Goal: Entertainment & Leisure: Consume media (video, audio)

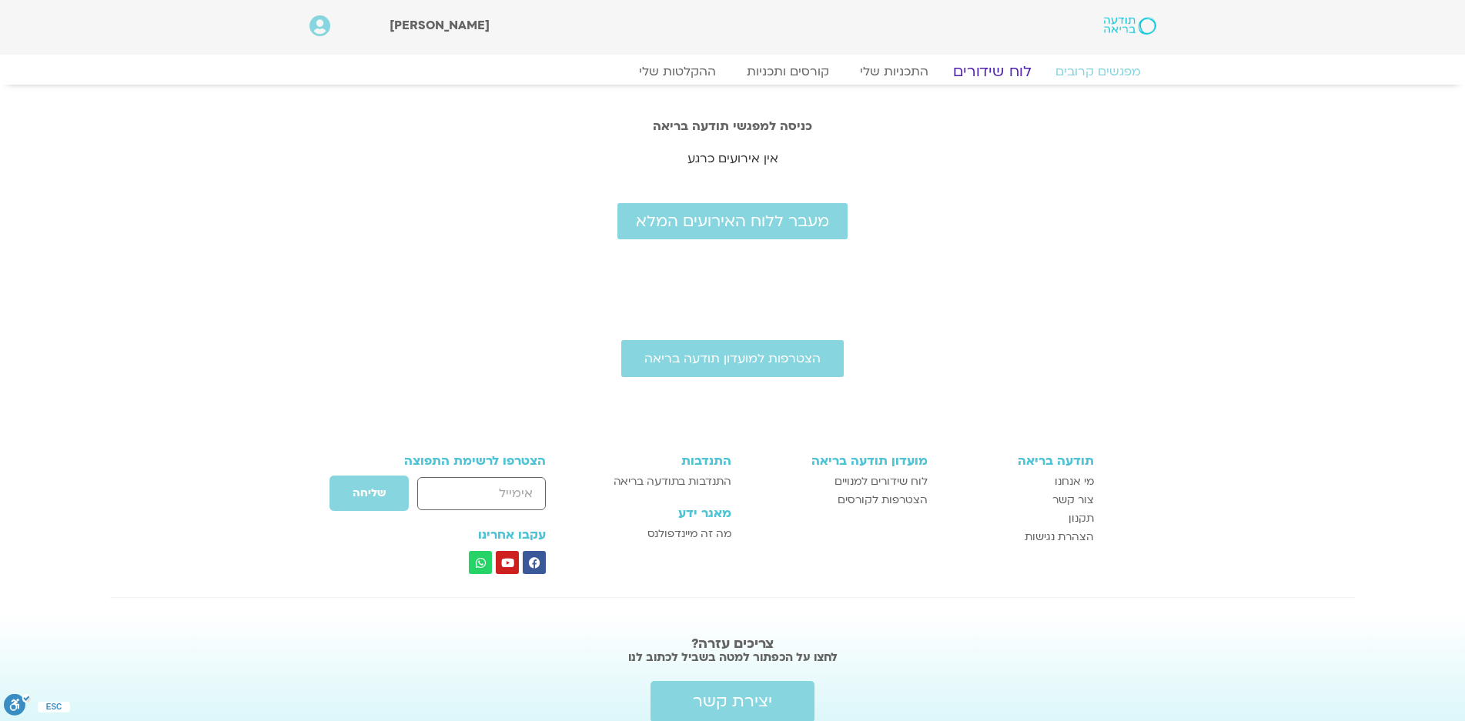
click at [992, 71] on link "לוח שידורים" at bounding box center [991, 71] width 115 height 18
click at [988, 69] on link "לוח שידורים" at bounding box center [991, 71] width 115 height 18
click at [982, 74] on link "לוח שידורים" at bounding box center [991, 71] width 115 height 18
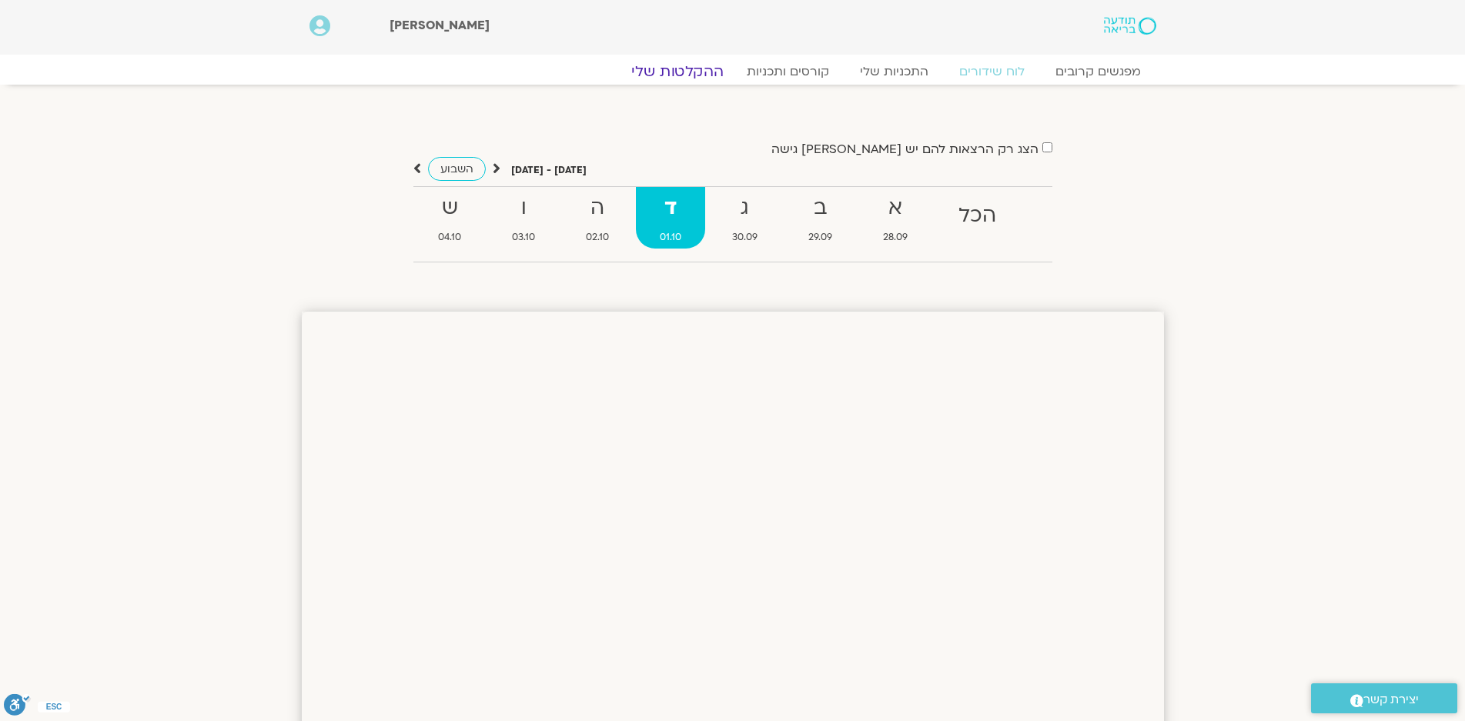
click at [691, 72] on link "ההקלטות שלי" at bounding box center [677, 71] width 129 height 18
click at [741, 239] on span "30.09" at bounding box center [744, 237] width 73 height 16
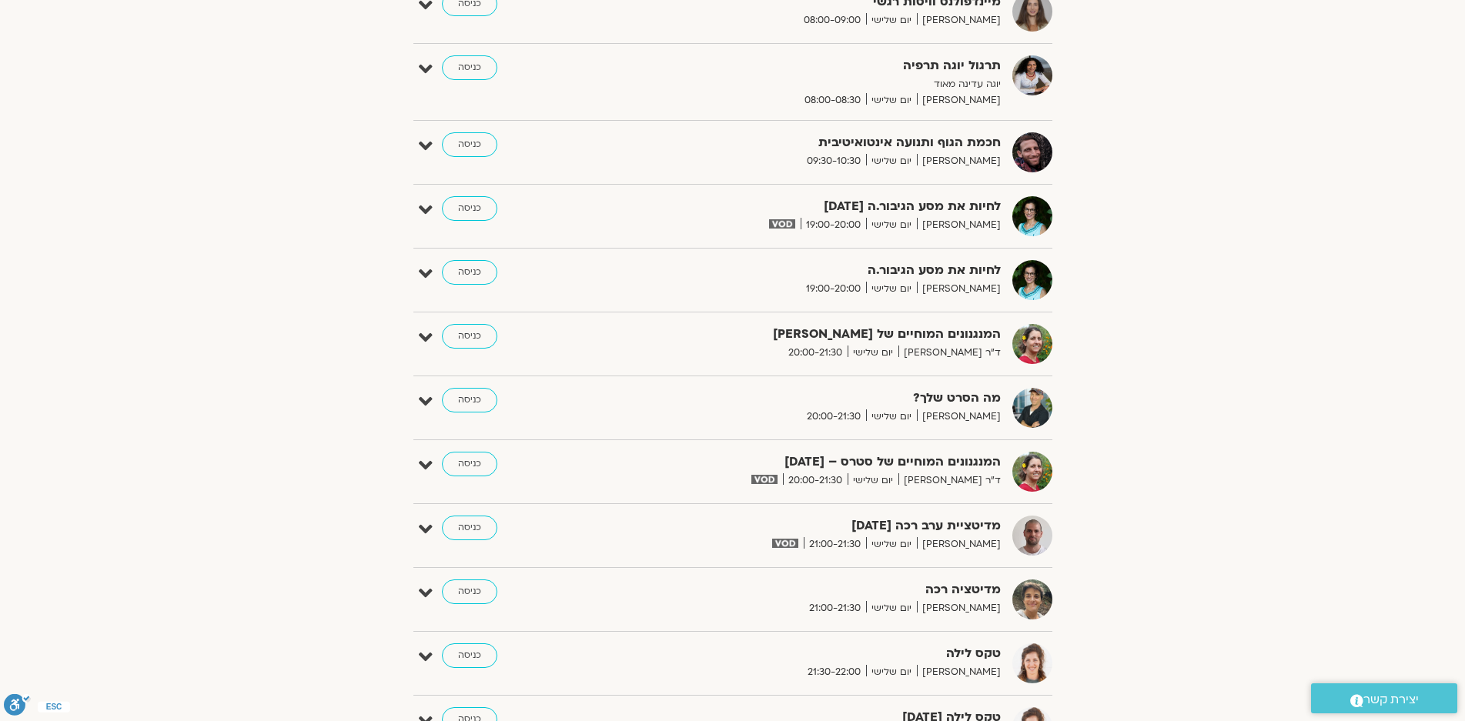
scroll to position [847, 0]
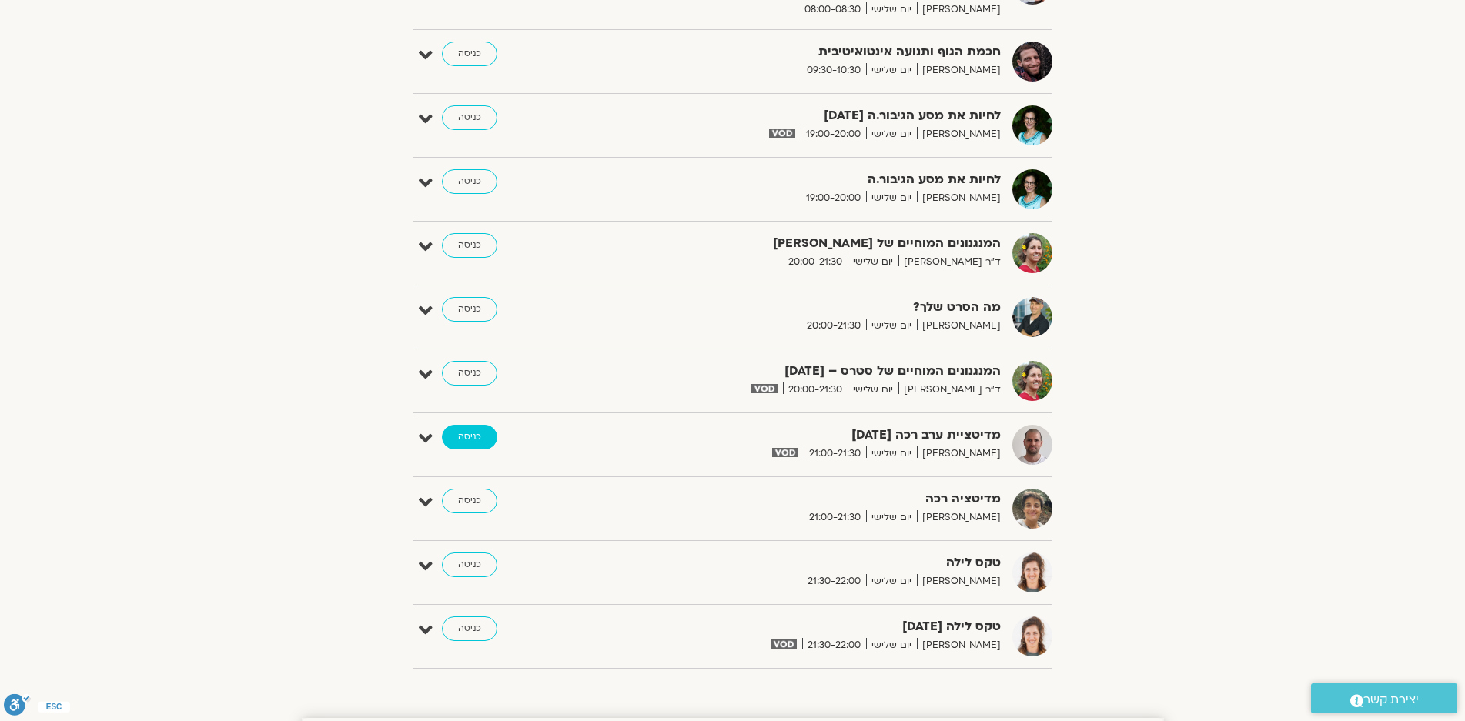
click at [462, 436] on link "כניסה" at bounding box center [469, 437] width 55 height 25
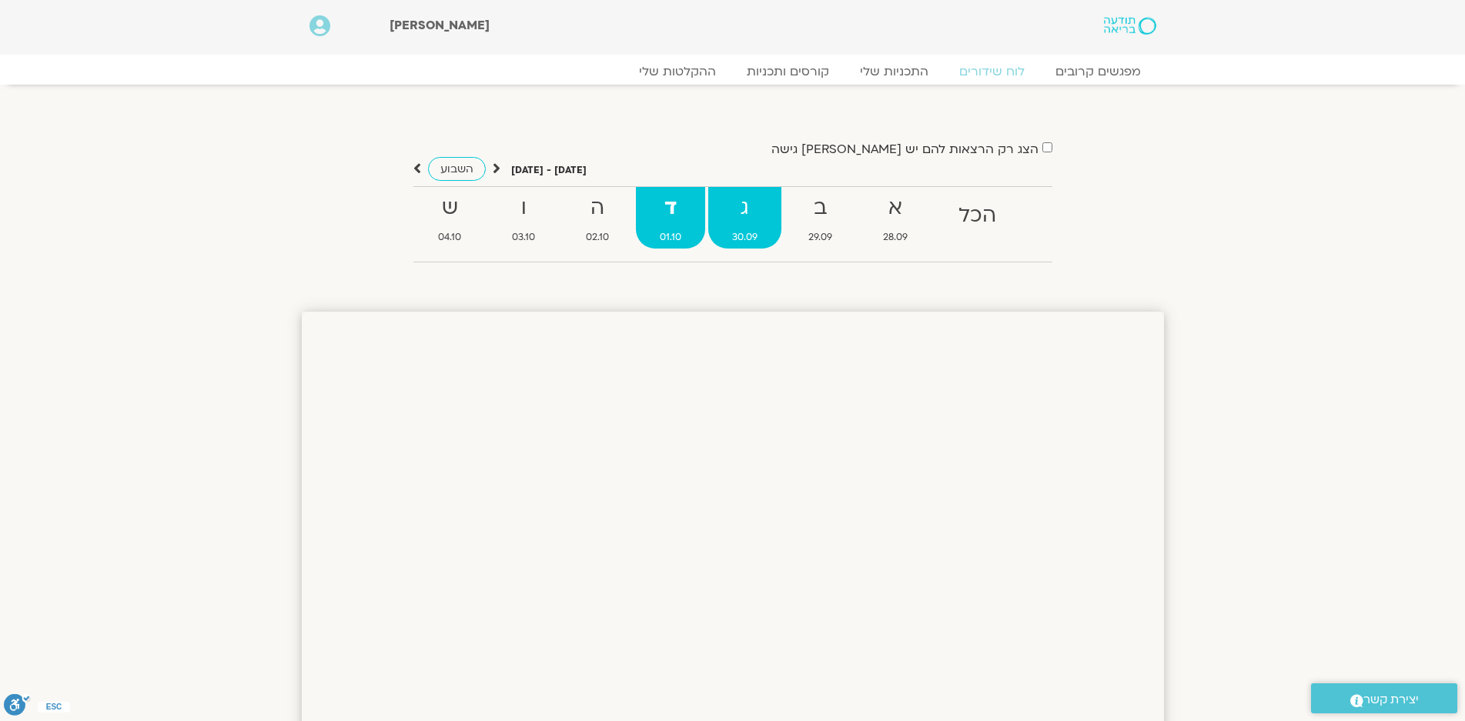
click at [745, 209] on strong "ג" at bounding box center [744, 208] width 73 height 35
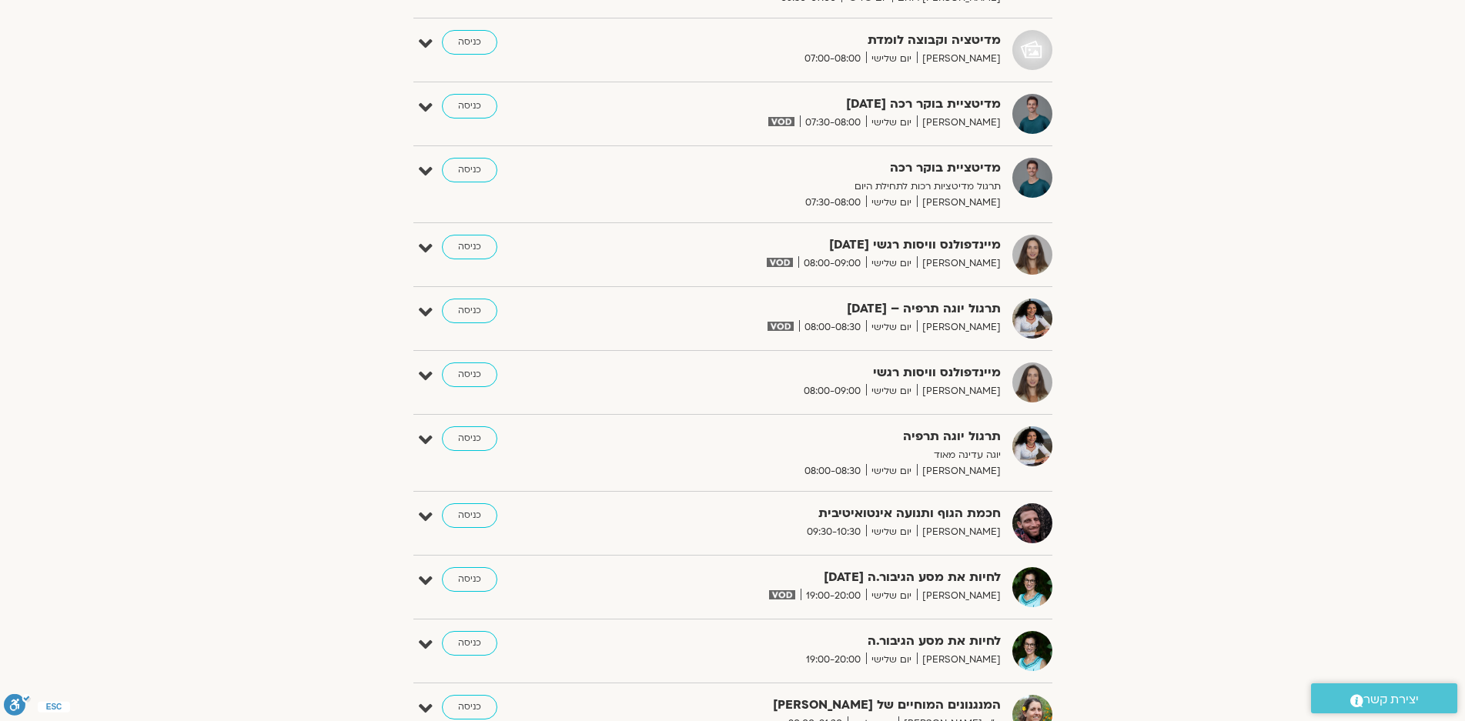
scroll to position [77, 0]
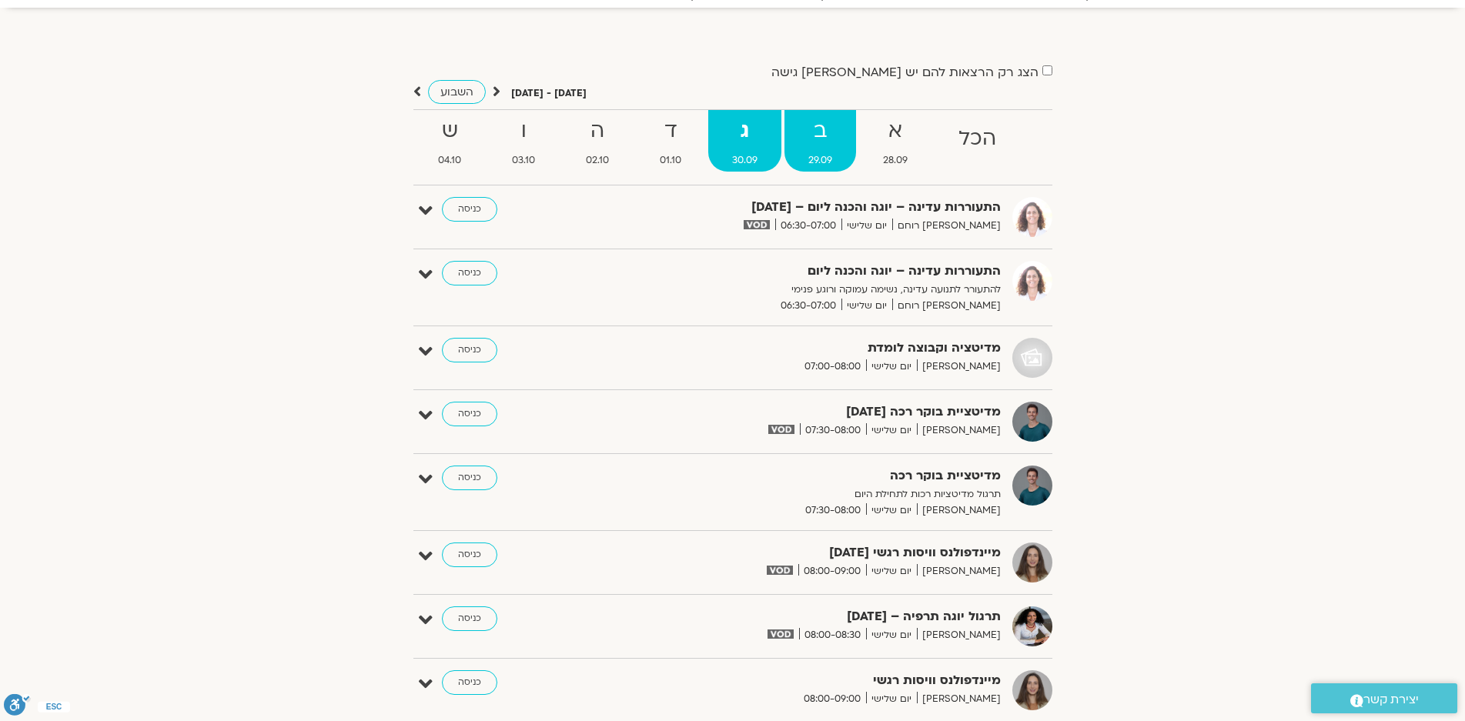
click at [814, 155] on span "29.09" at bounding box center [821, 160] width 72 height 16
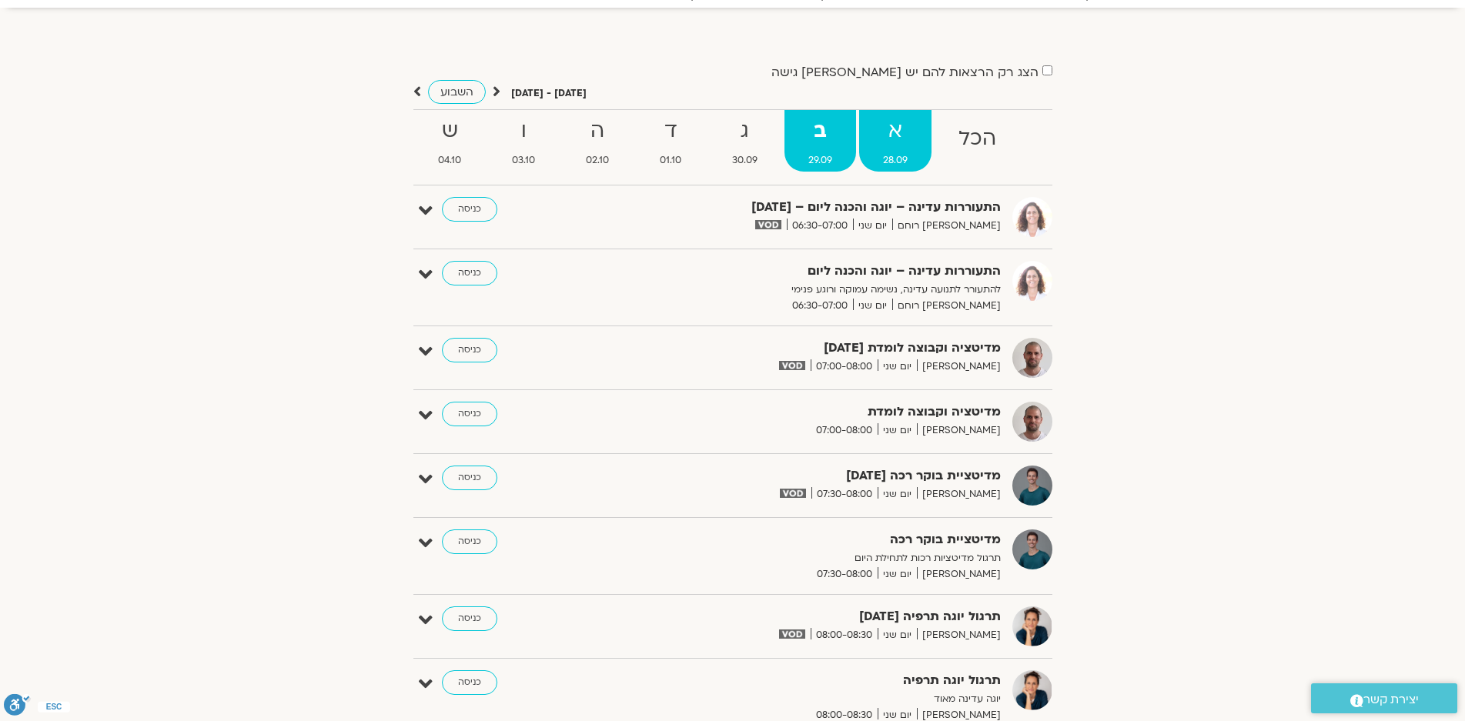
click at [900, 138] on strong "א" at bounding box center [895, 131] width 72 height 35
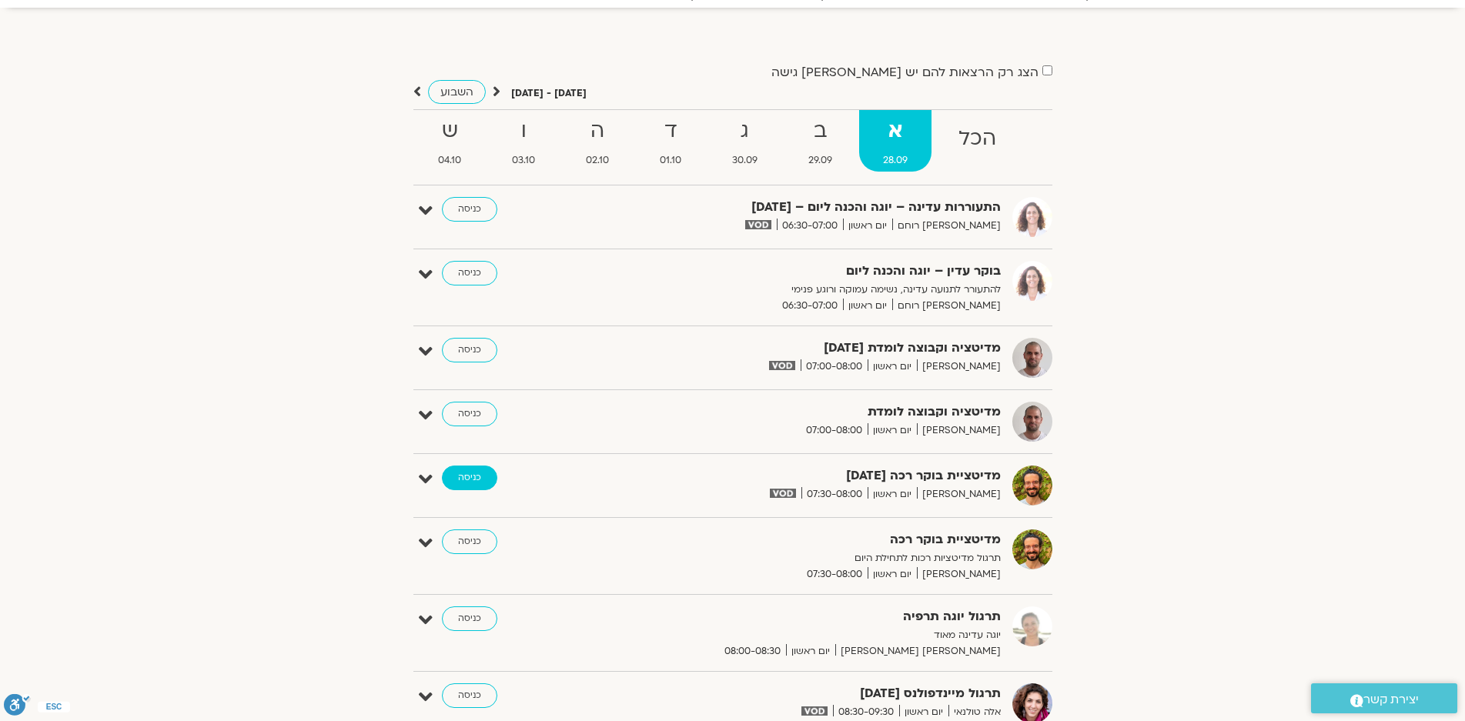
click at [464, 477] on link "כניסה" at bounding box center [469, 478] width 55 height 25
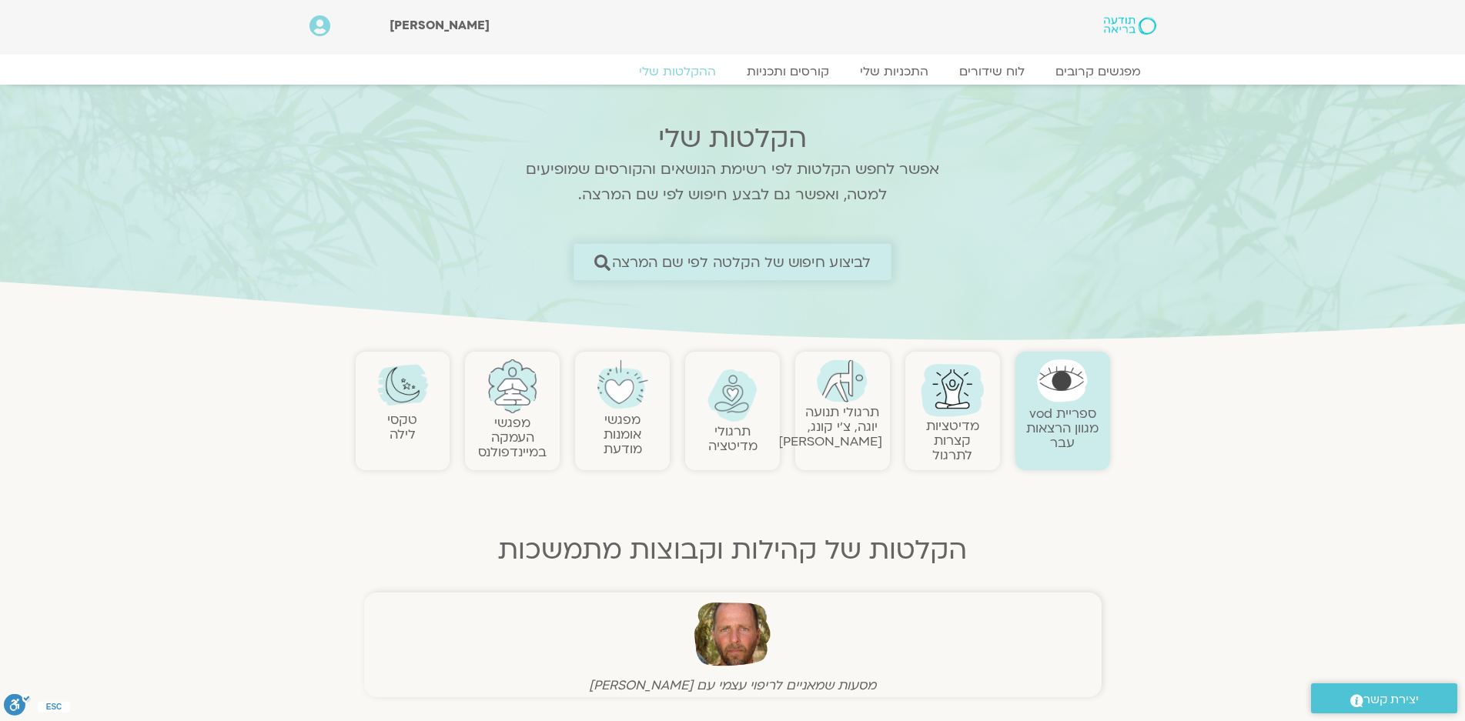
click at [770, 258] on span "לביצוע חיפוש של הקלטה לפי שם המרצה" at bounding box center [741, 262] width 259 height 16
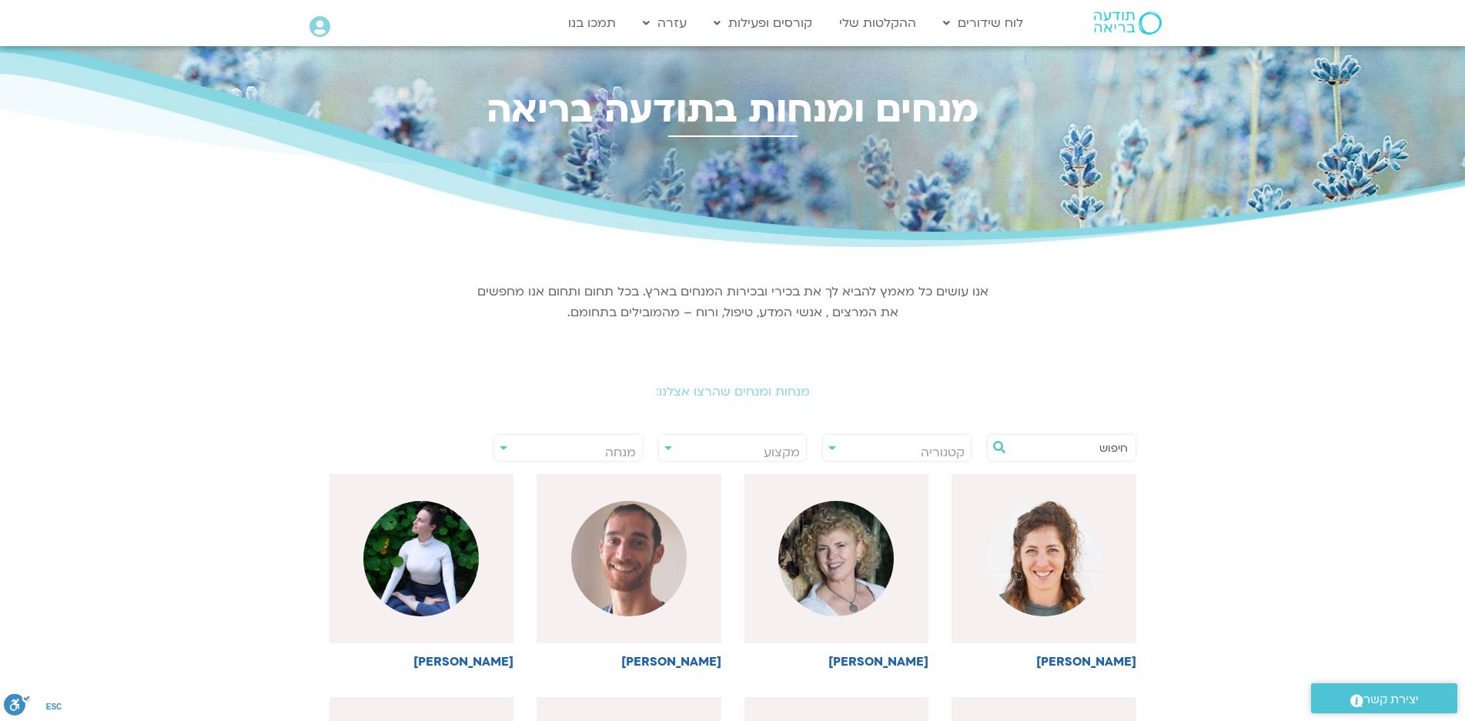
click at [1113, 447] on input "text" at bounding box center [1069, 448] width 117 height 26
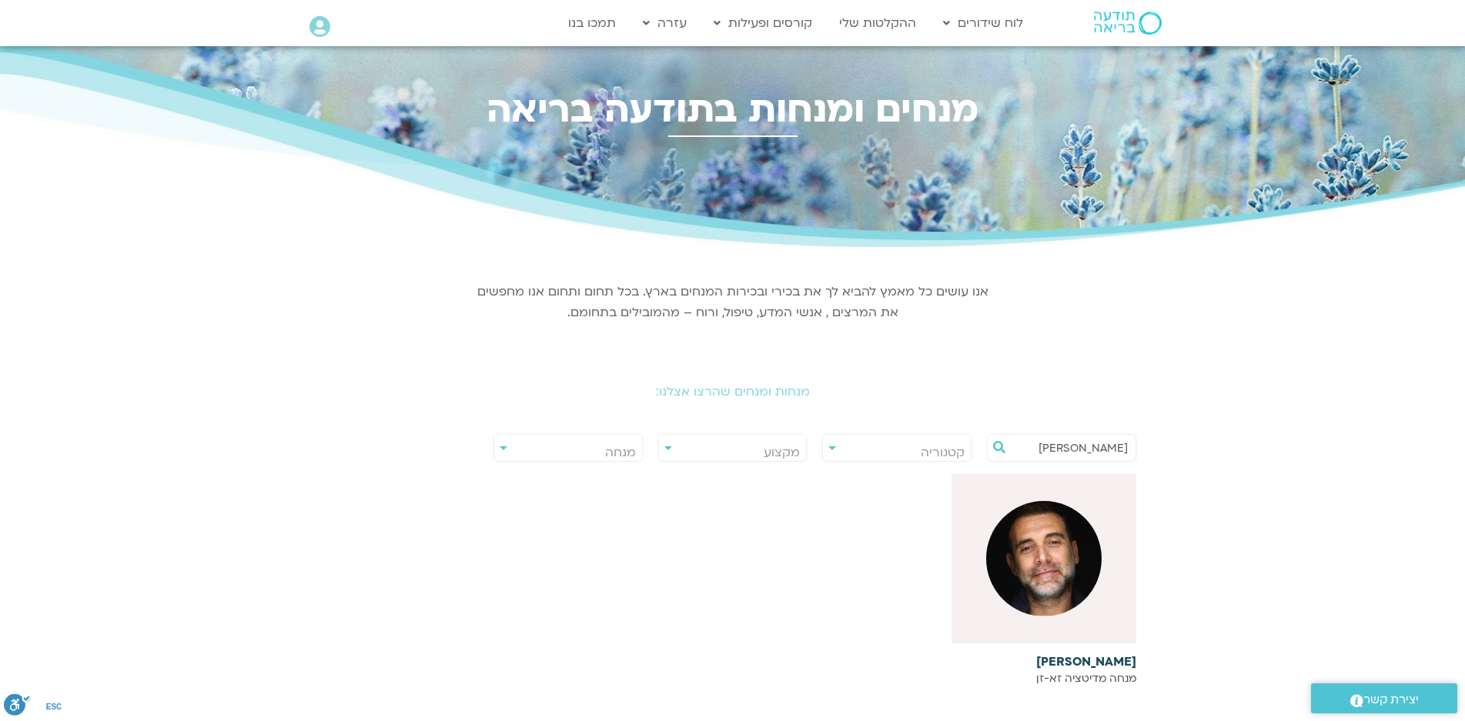
type input "סשה"
click at [1043, 555] on img at bounding box center [1043, 558] width 115 height 115
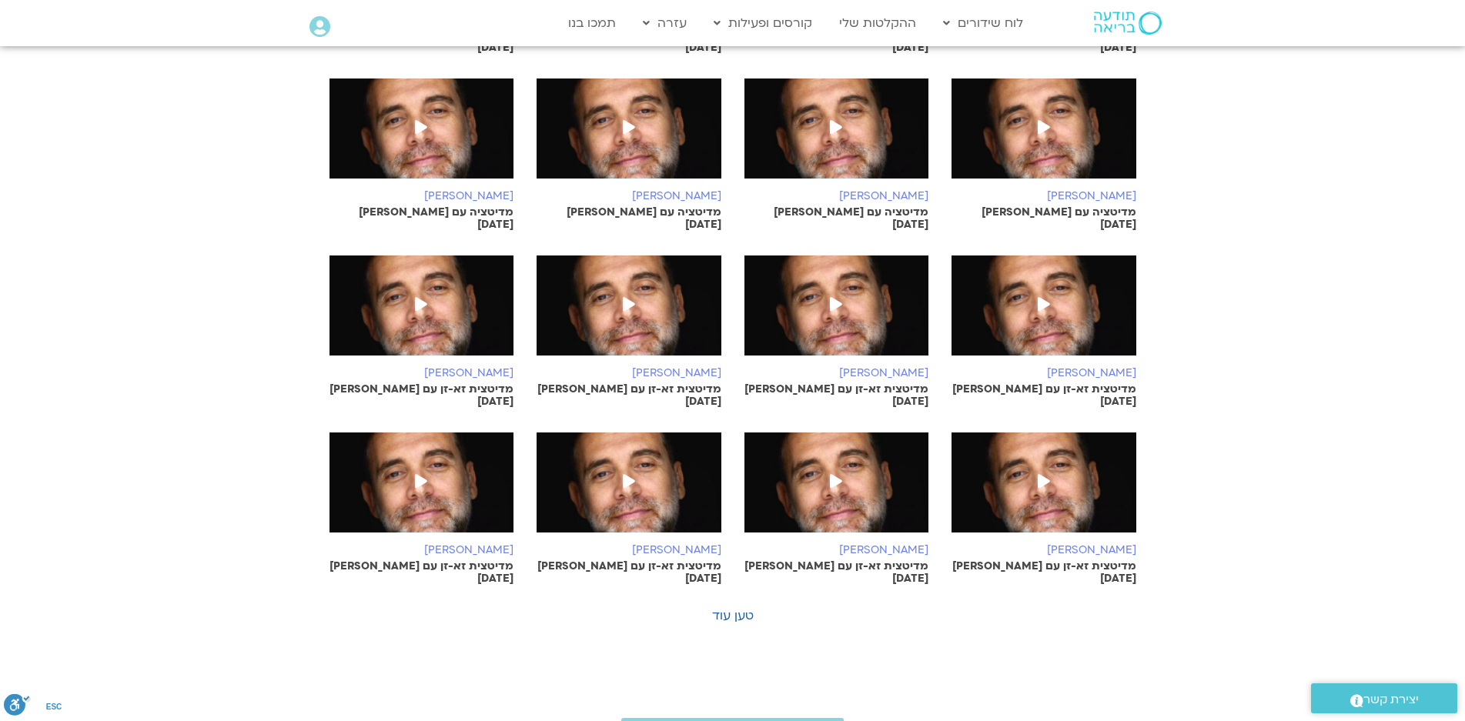
scroll to position [539, 0]
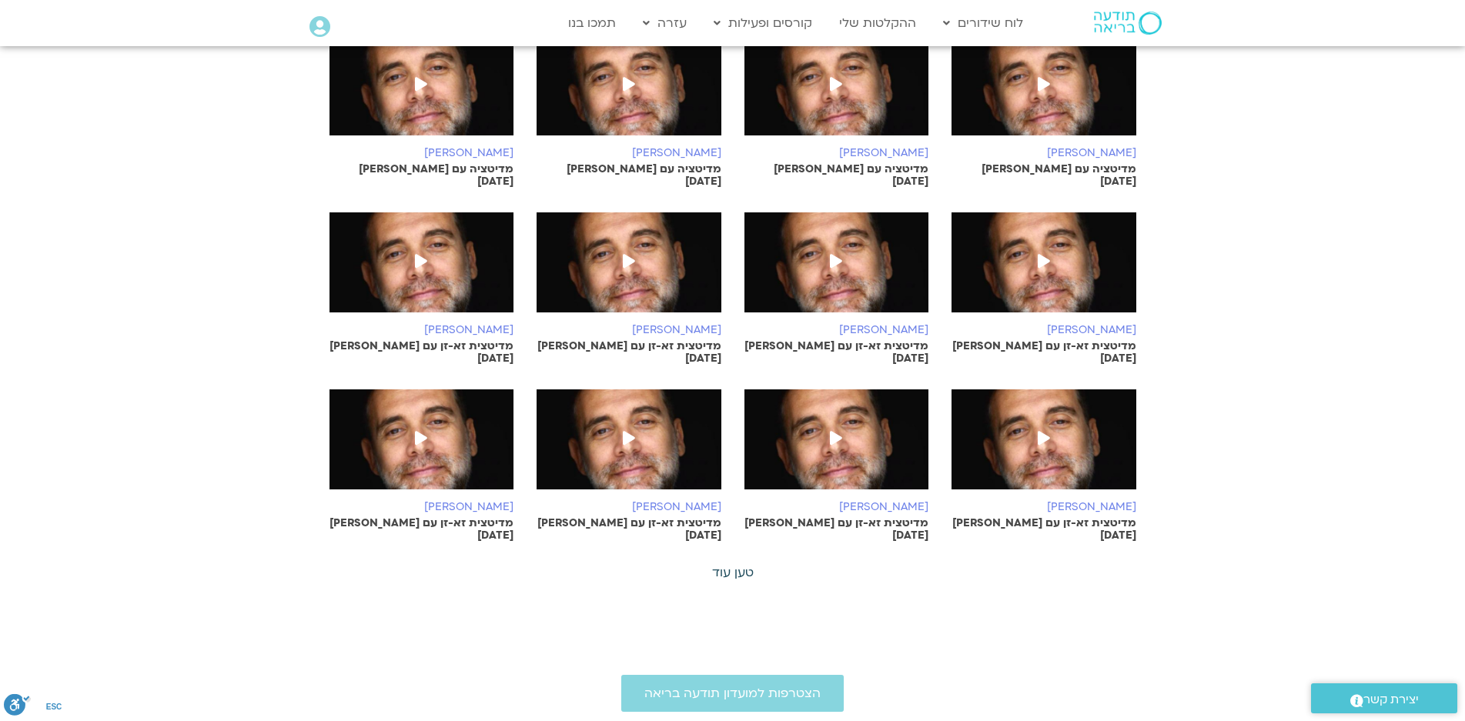
click at [738, 564] on link "טען עוד" at bounding box center [733, 572] width 42 height 17
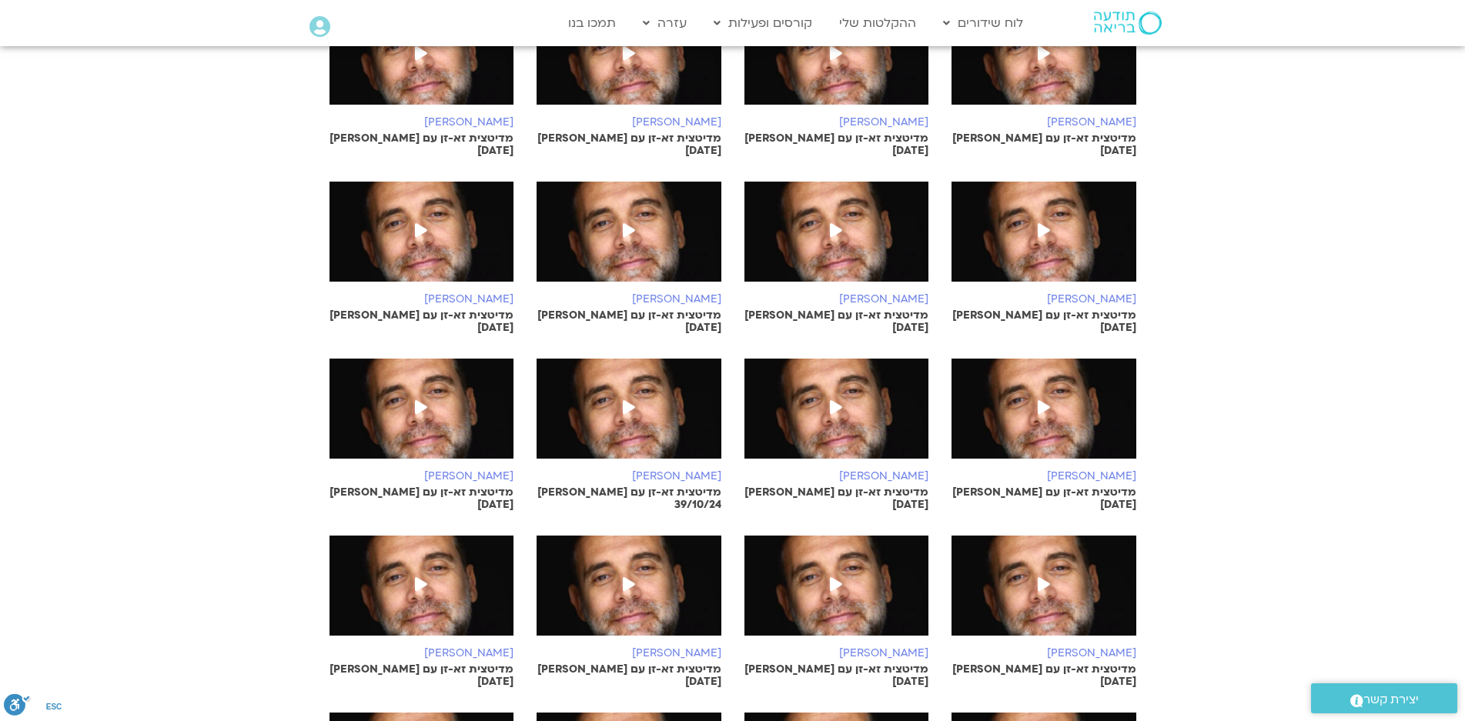
scroll to position [1232, 0]
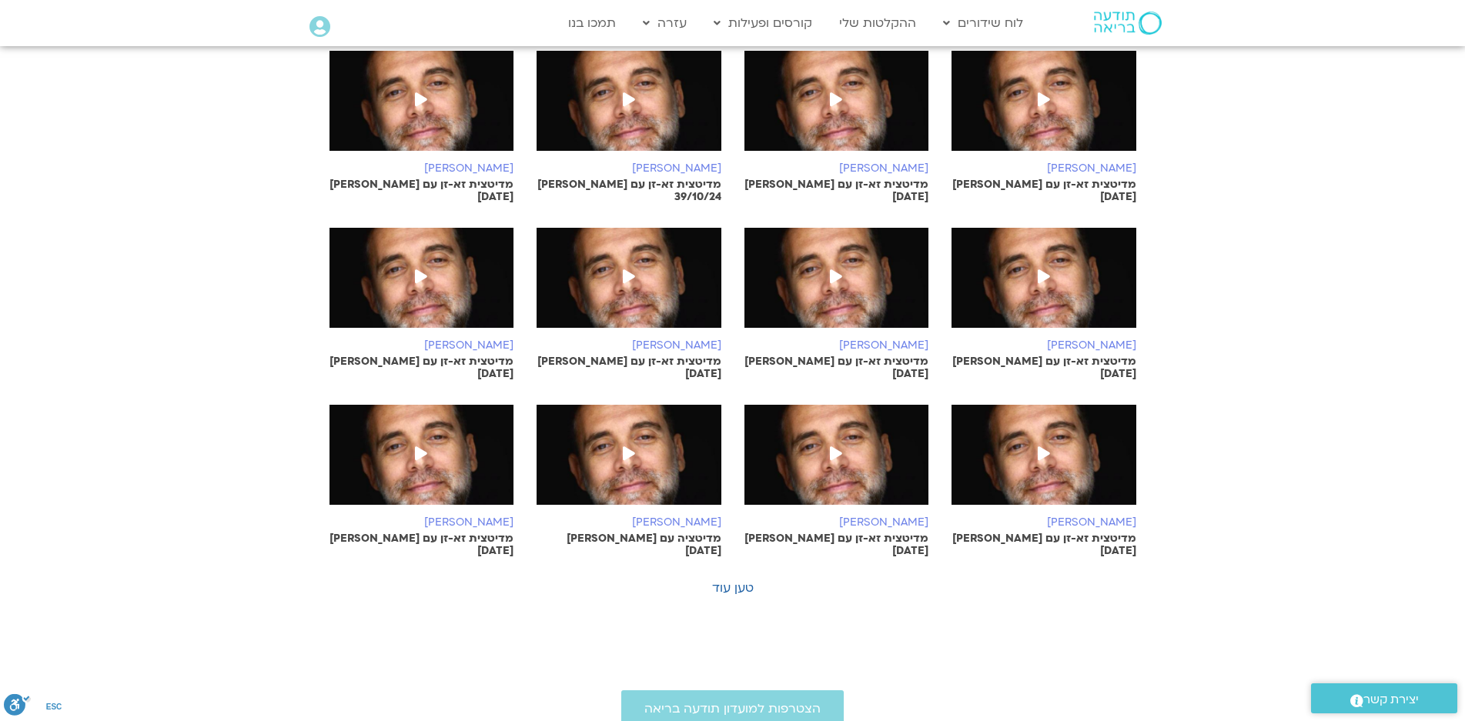
click at [1033, 441] on span at bounding box center [1044, 455] width 28 height 28
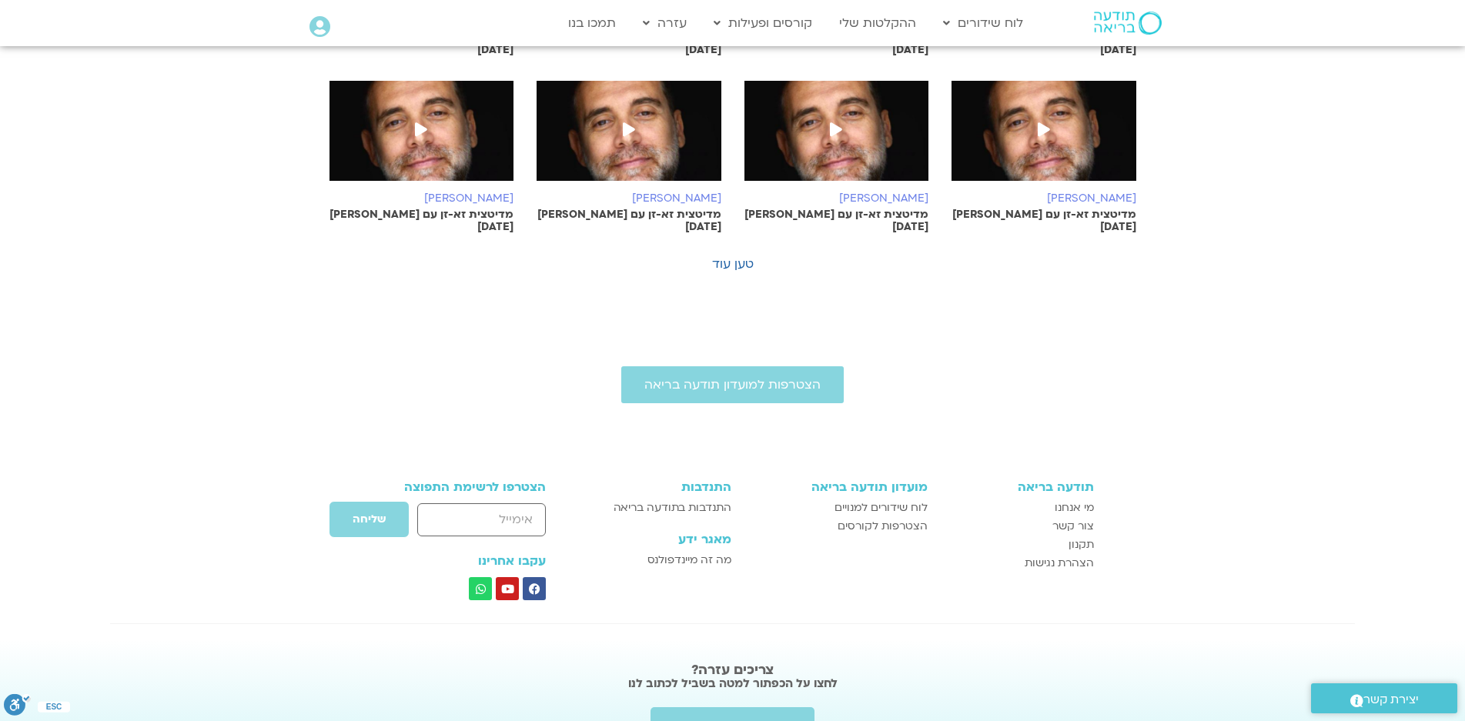
scroll to position [912, 0]
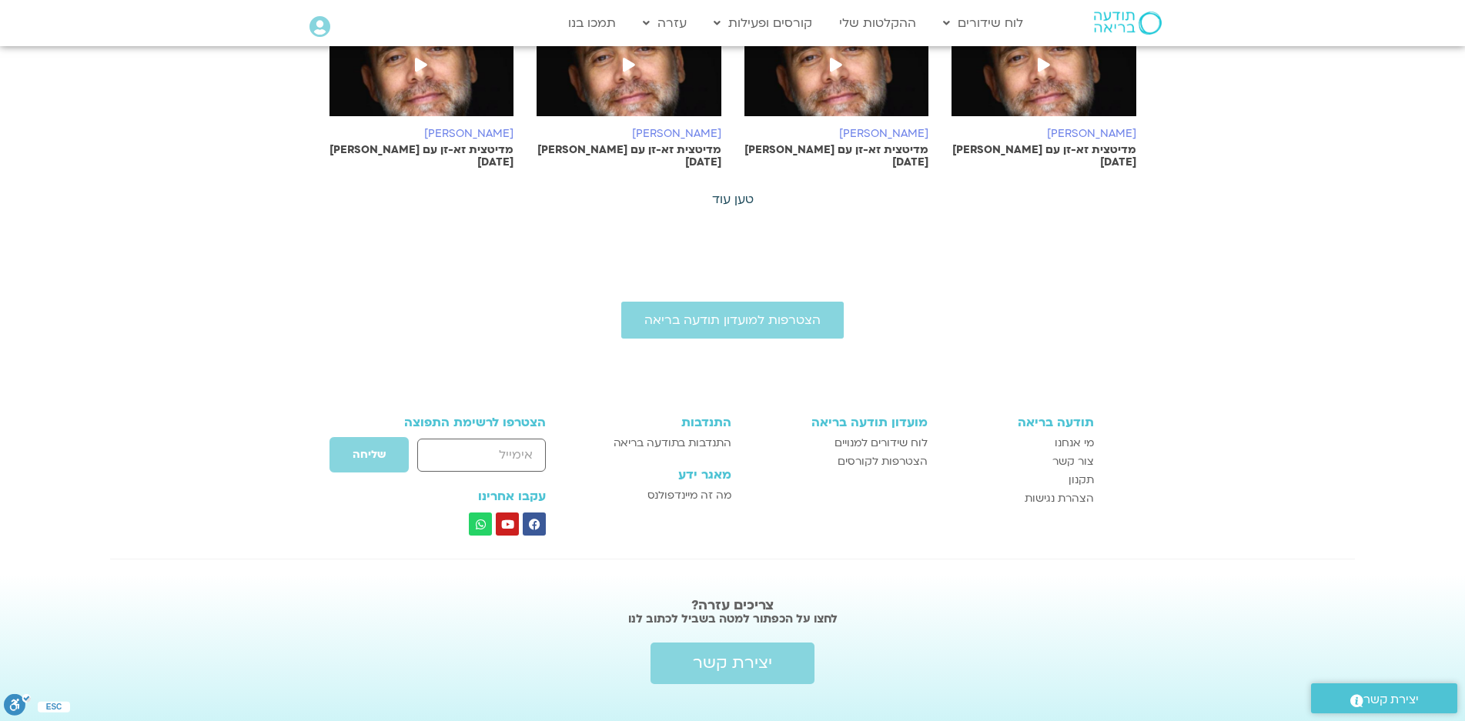
click at [737, 191] on link "טען עוד" at bounding box center [733, 199] width 42 height 17
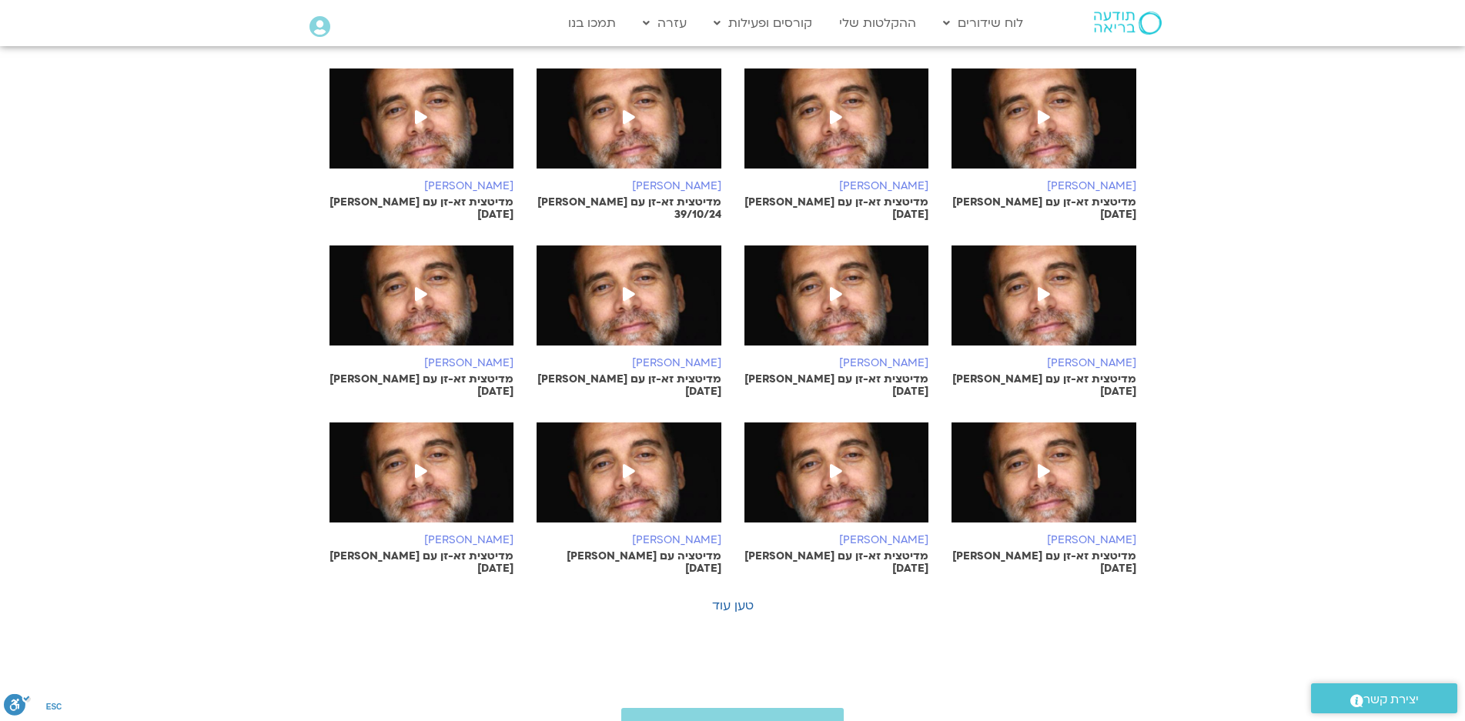
scroll to position [1220, 0]
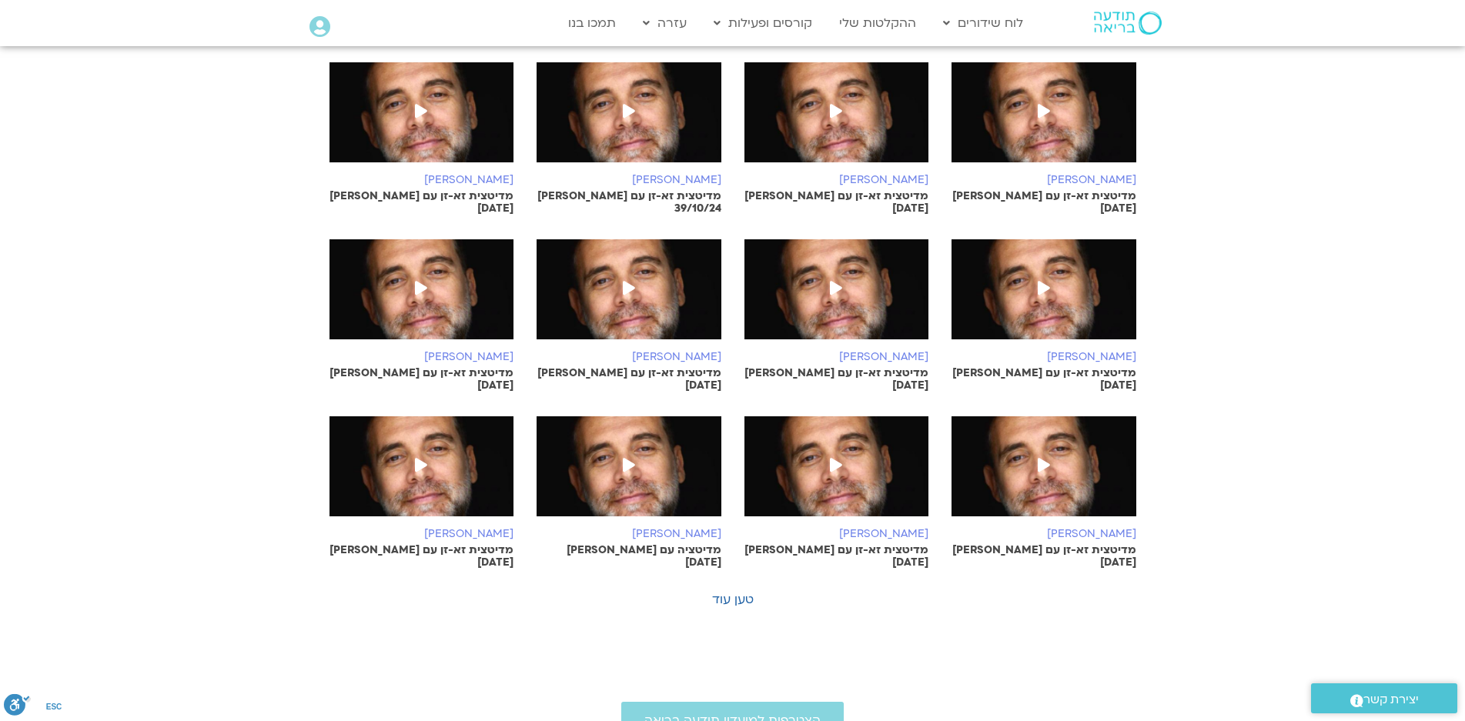
click at [423, 276] on span at bounding box center [421, 290] width 28 height 28
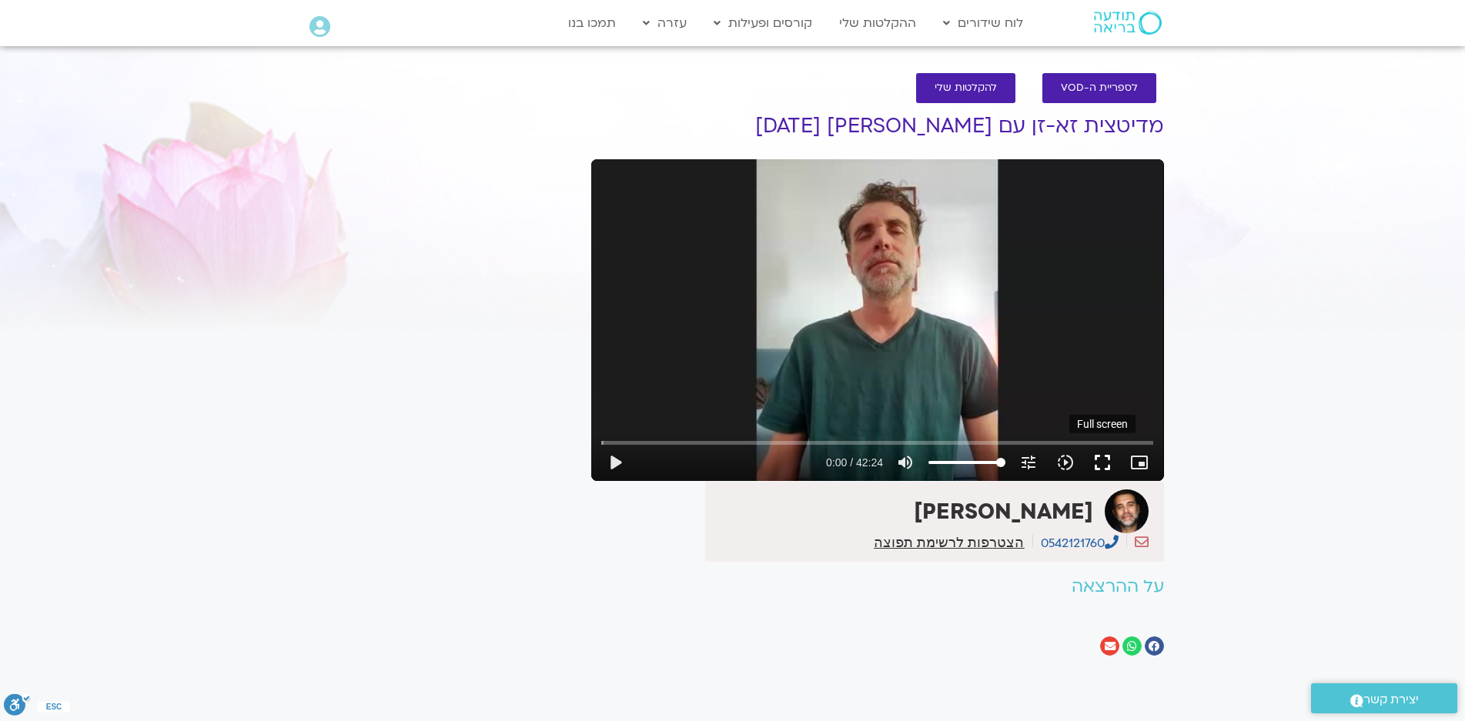
click at [1100, 461] on button "fullscreen" at bounding box center [1102, 462] width 37 height 37
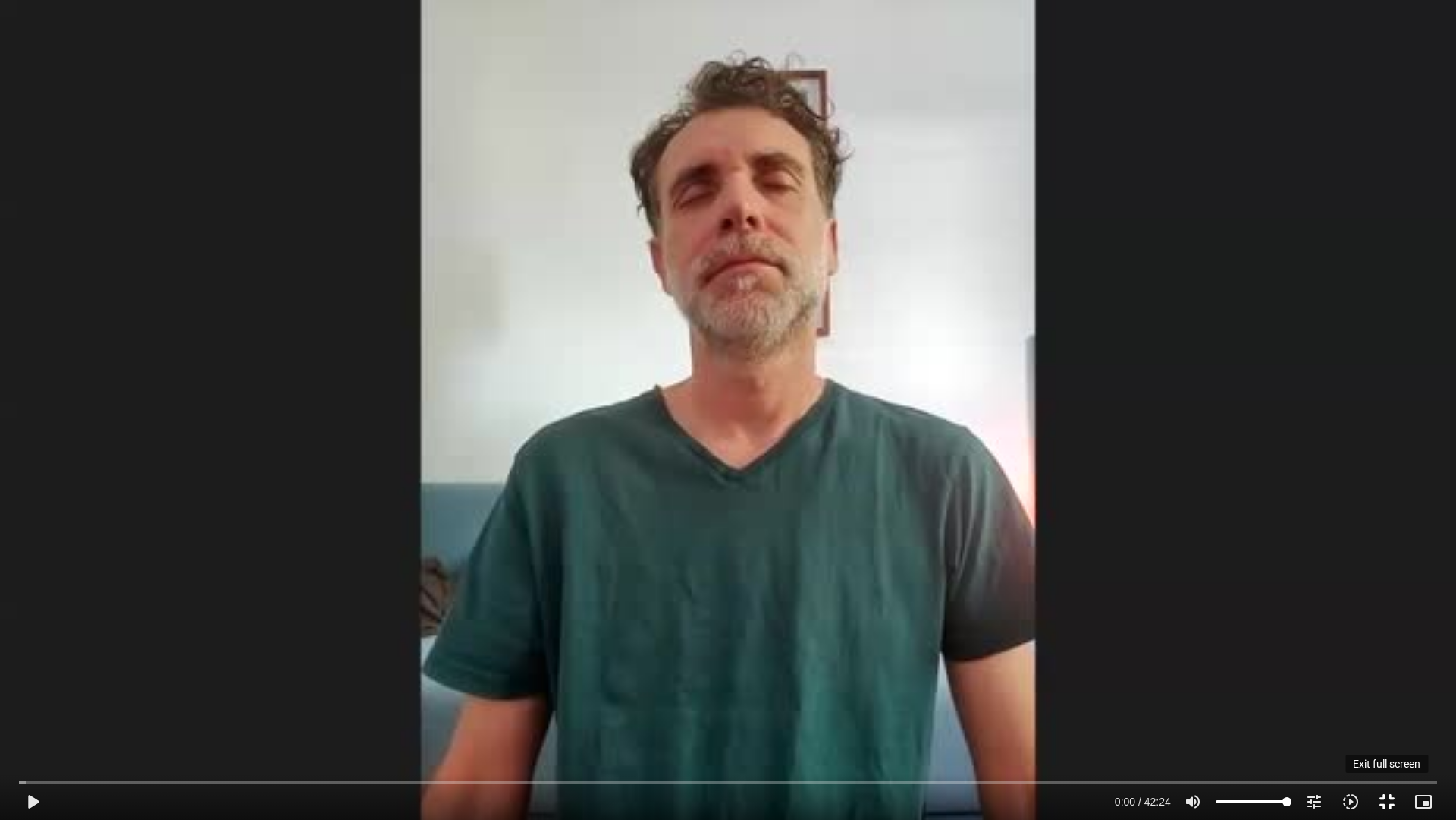
click at [1383, 711] on button "fullscreen_exit" at bounding box center [1387, 801] width 36 height 36
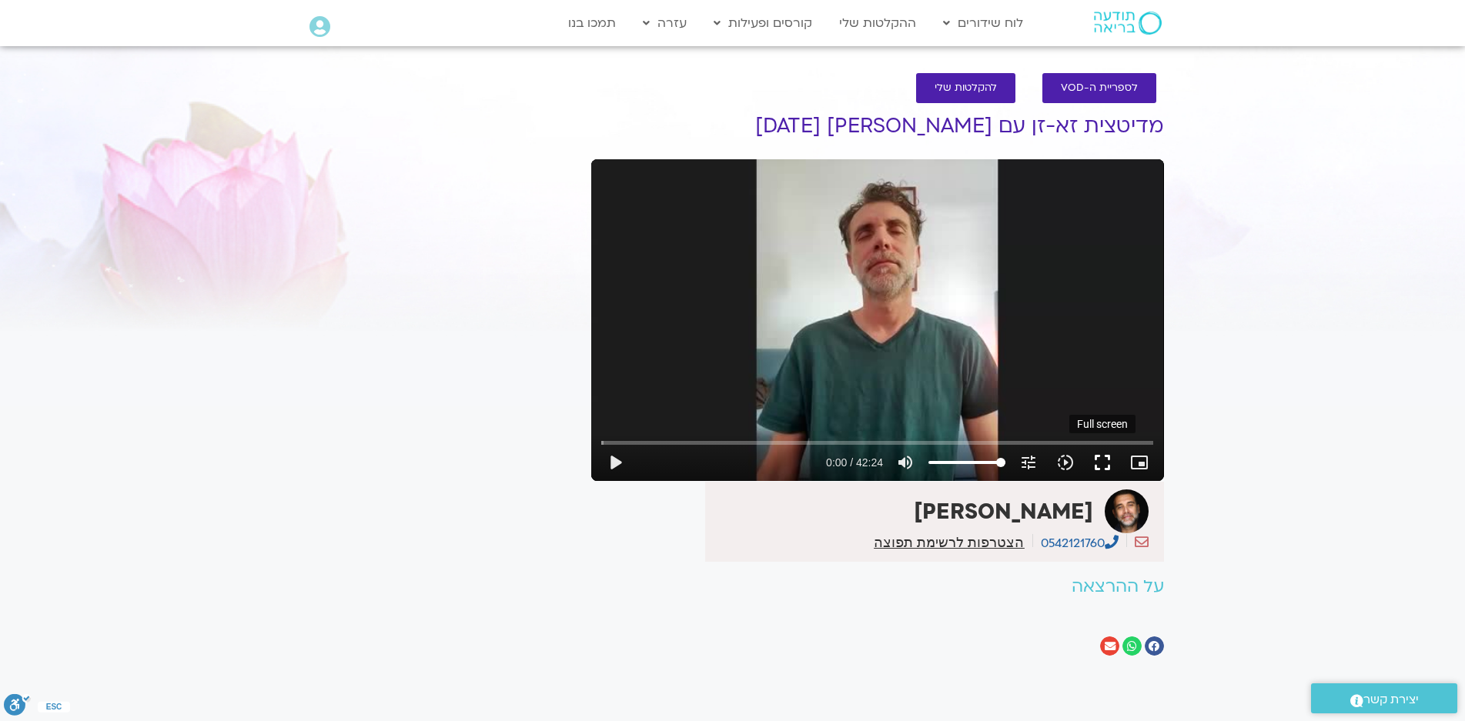
click at [1102, 460] on button "fullscreen" at bounding box center [1102, 462] width 37 height 37
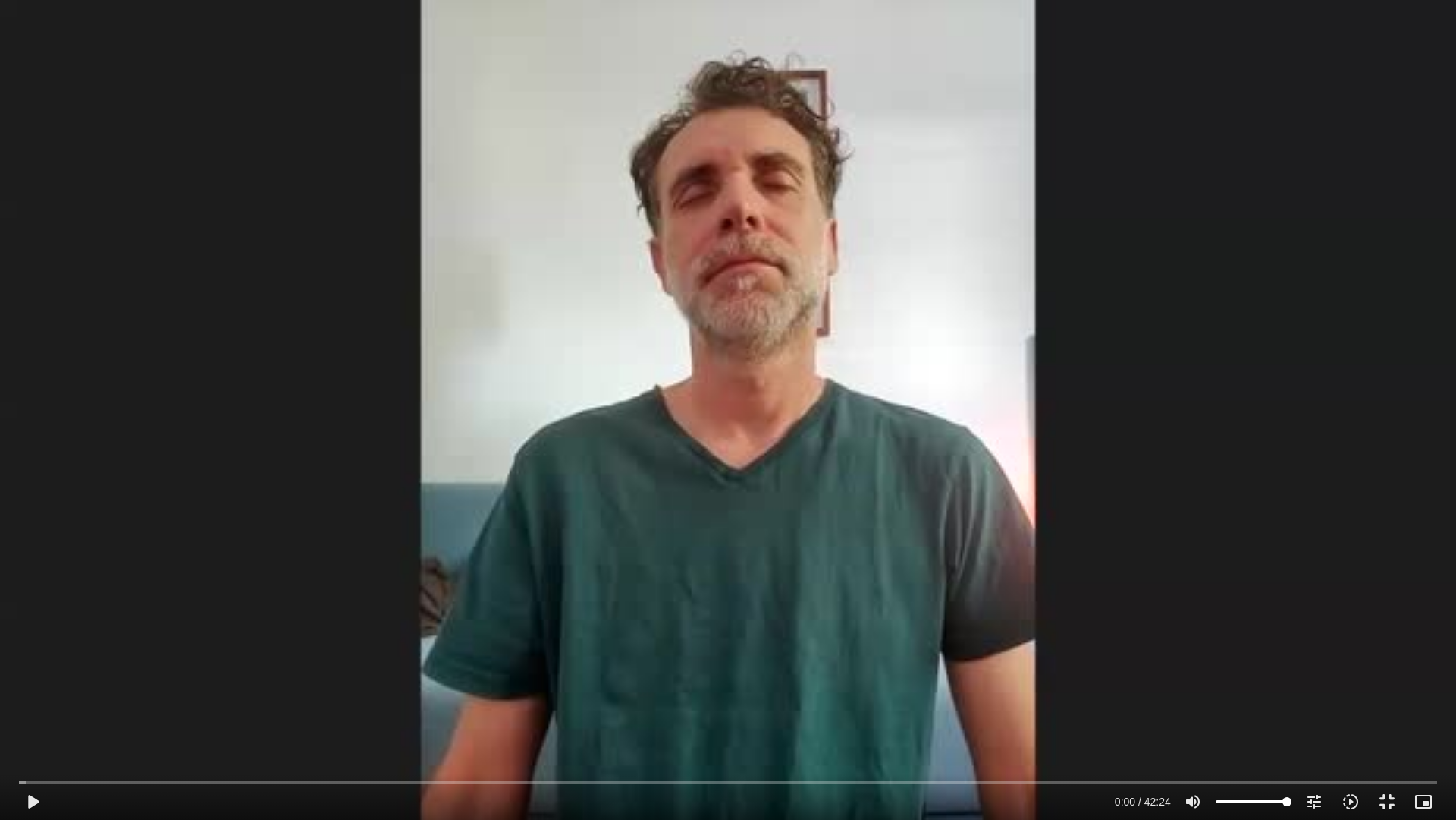
click at [1281, 324] on div "Skip Ad 38:55 play_arrow 0:00 / 42:24 volume_up Mute tune Resolution Auto 360p …" at bounding box center [728, 410] width 1456 height 820
drag, startPoint x: 42, startPoint y: 786, endPoint x: 14, endPoint y: 785, distance: 28.0
click at [14, 711] on div "Skip Ad 0:00 pause 0:37 / 42:24 volume_up Mute tune Resolution Auto 360p slow_m…" at bounding box center [728, 410] width 1456 height 820
drag, startPoint x: 43, startPoint y: 782, endPoint x: 74, endPoint y: 727, distance: 63.1
click at [19, 711] on input "Seek" at bounding box center [728, 781] width 1419 height 9
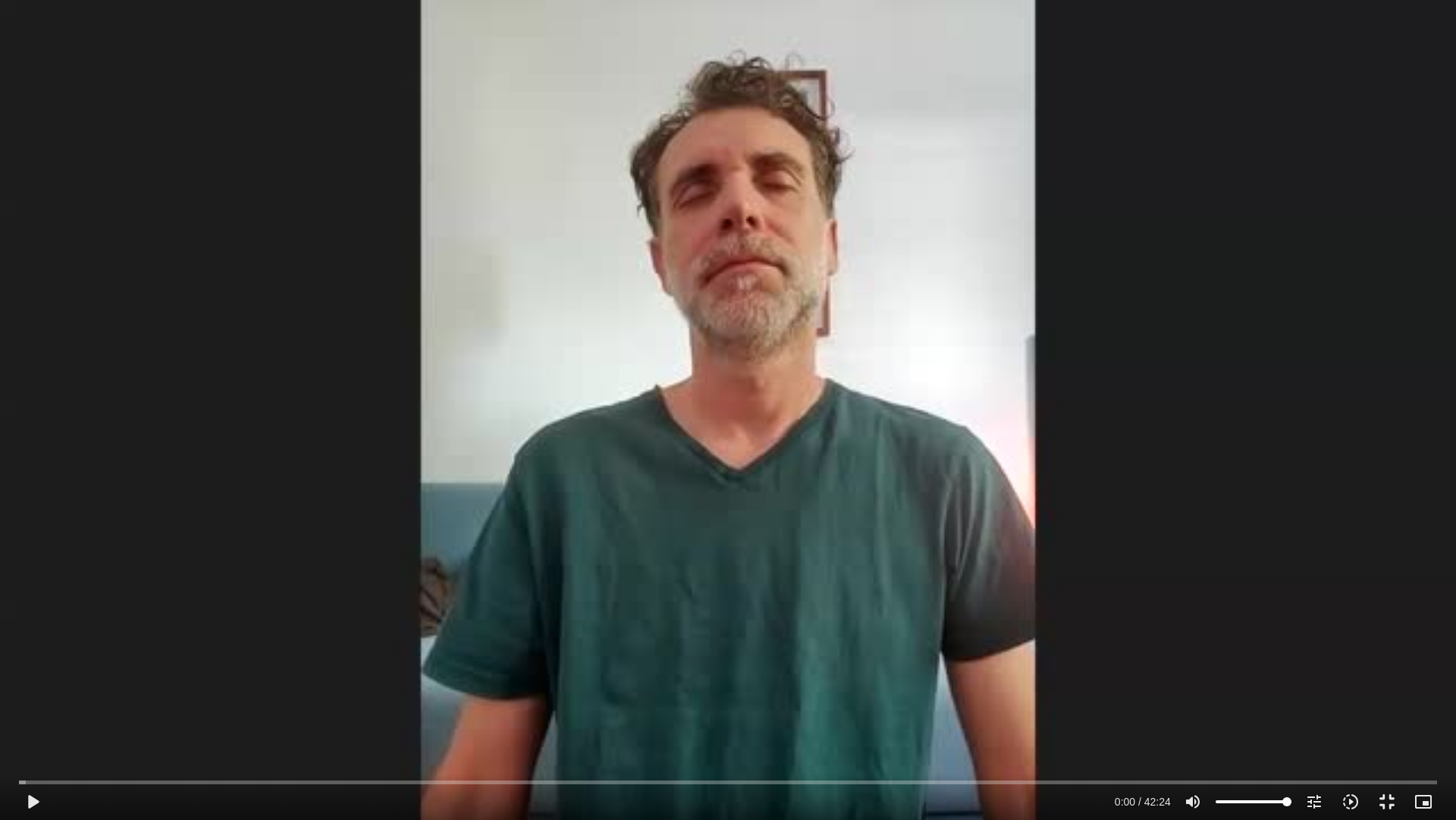
click at [1165, 615] on div "Skip Ad 37:05 play_arrow 0:00 / 42:24 volume_up Mute tune Resolution Auto 360p …" at bounding box center [728, 410] width 1456 height 820
drag, startPoint x: 22, startPoint y: 781, endPoint x: 28, endPoint y: 774, distance: 9.2
click at [23, 711] on input "Seek" at bounding box center [728, 781] width 1419 height 9
click at [829, 711] on input "Seek" at bounding box center [728, 781] width 1419 height 9
click at [827, 711] on input "Seek" at bounding box center [728, 781] width 1419 height 9
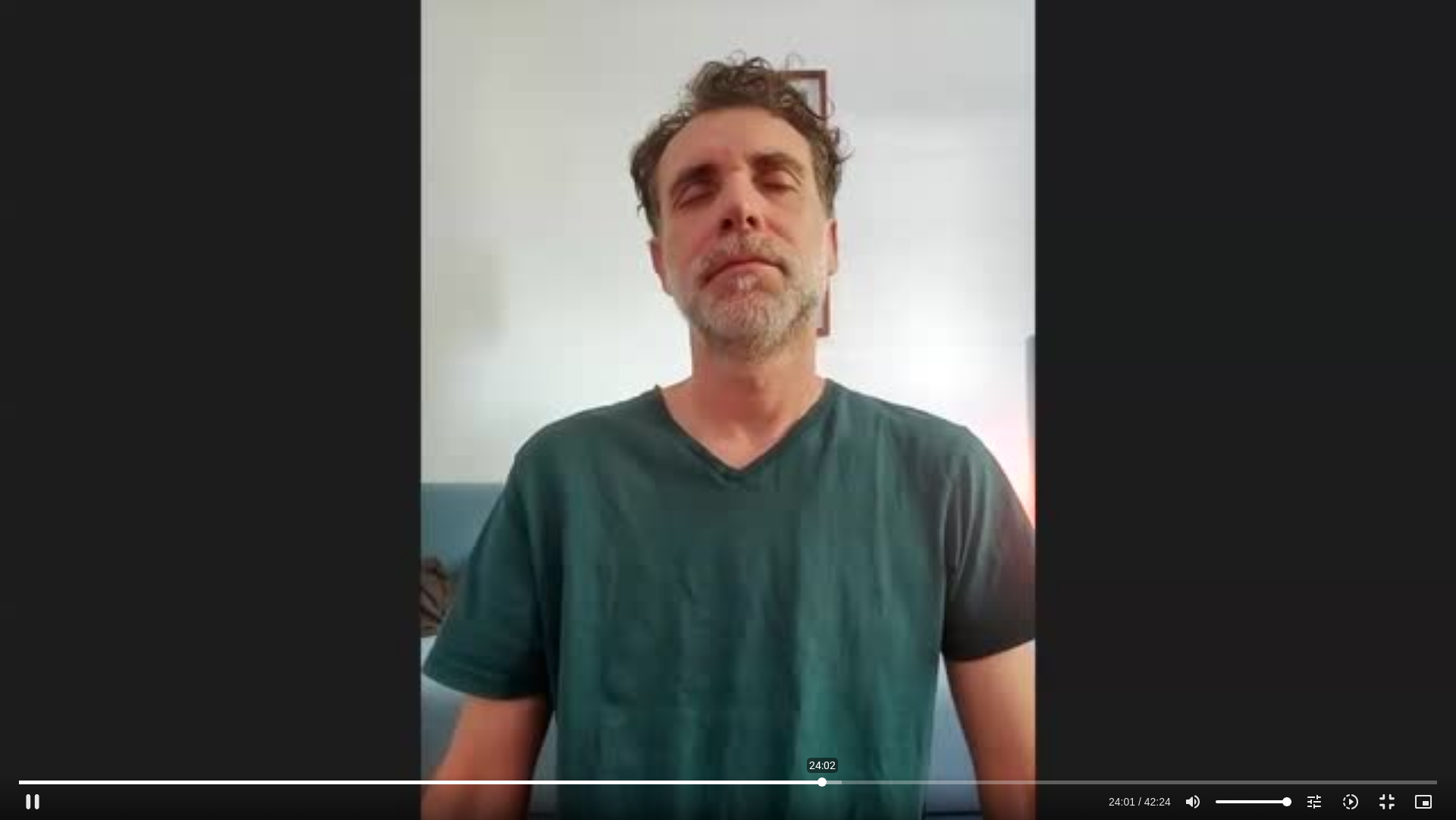
click at [823, 711] on input "Seek" at bounding box center [728, 781] width 1419 height 9
click at [826, 711] on input "Seek" at bounding box center [728, 781] width 1419 height 9
click at [824, 711] on input "Seek" at bounding box center [728, 781] width 1419 height 9
click at [1268, 412] on div "Skip Ad 24:09 pause 24:26 / 42:24 volume_up Mute tune Resolution Auto 360p slow…" at bounding box center [728, 410] width 1456 height 820
click at [1272, 408] on div "Skip Ad 24:09 play_arrow 24:26 / 42:24 volume_up Mute tune Resolution Auto 360p…" at bounding box center [728, 410] width 1456 height 820
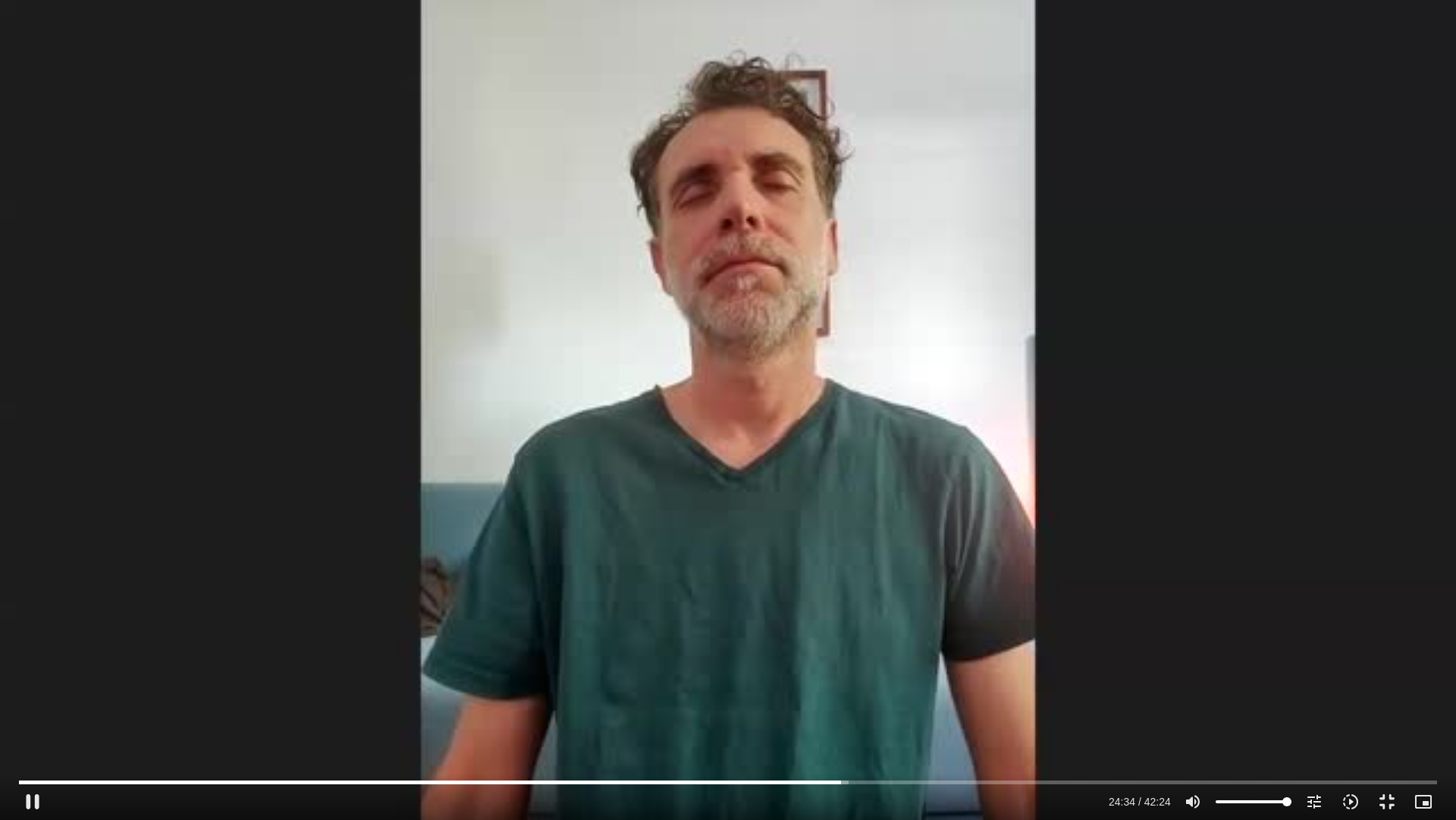
click at [1099, 520] on div "Skip Ad 21:27 pause 24:34 / 42:24 volume_up Mute tune Resolution Auto 360p slow…" at bounding box center [728, 410] width 1456 height 820
click at [1302, 428] on div "Skip Ad 21:27 play_arrow 24:34 / 42:24 volume_up Mute tune Resolution Auto 360p…" at bounding box center [728, 410] width 1456 height 820
click at [1384, 711] on button "fullscreen_exit" at bounding box center [1387, 801] width 36 height 36
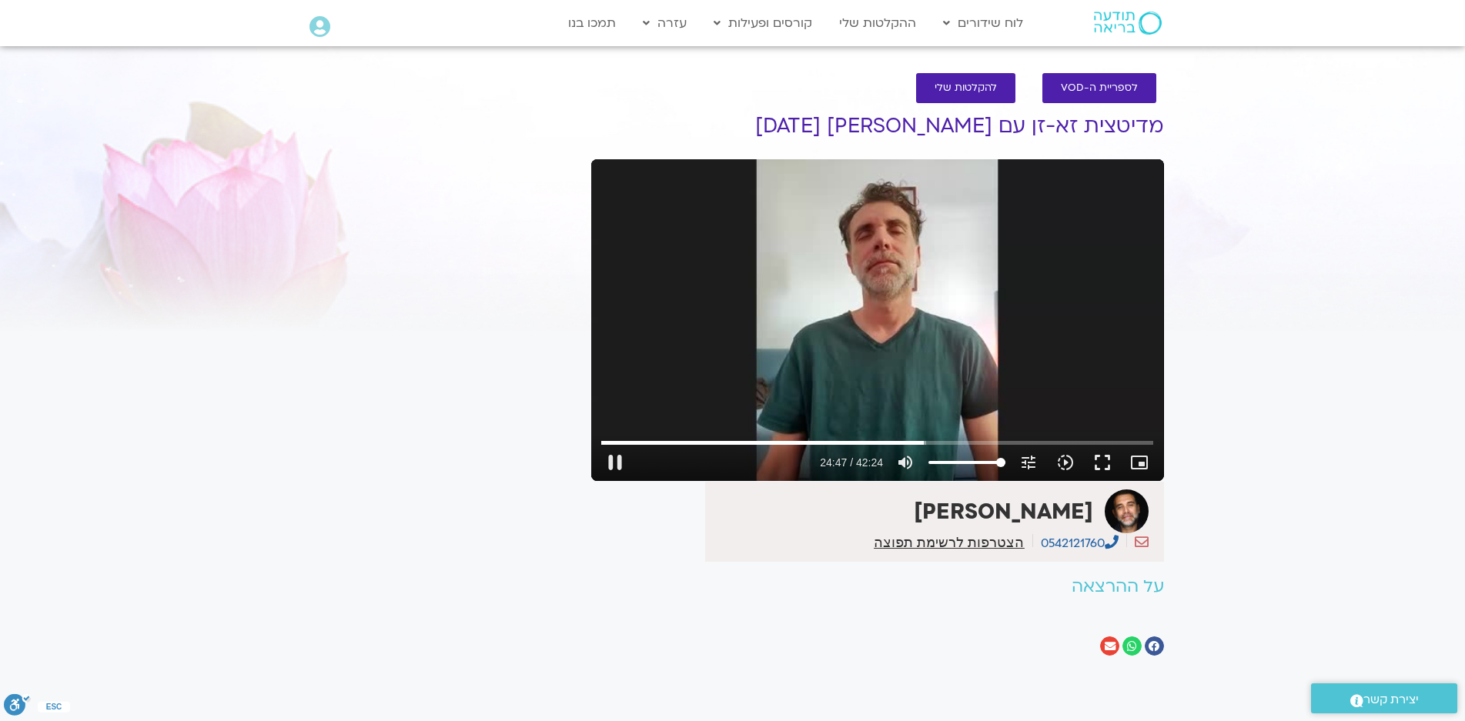
click at [918, 317] on div "Skip Ad 41:02 pause 24:47 / 42:24 volume_up Mute tune Resolution Auto 360p slow…" at bounding box center [877, 320] width 573 height 322
type input "1487.951422"
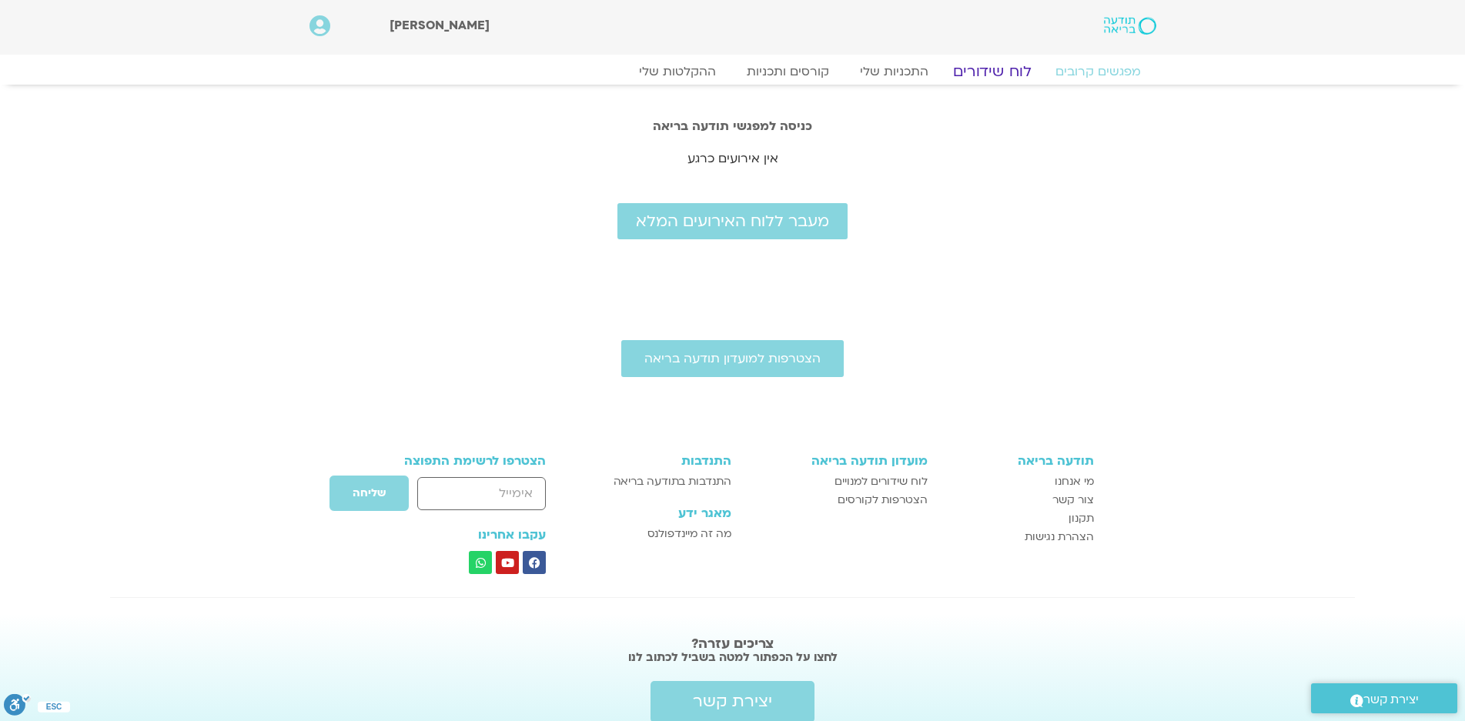
click at [1007, 69] on link "לוח שידורים" at bounding box center [991, 71] width 115 height 18
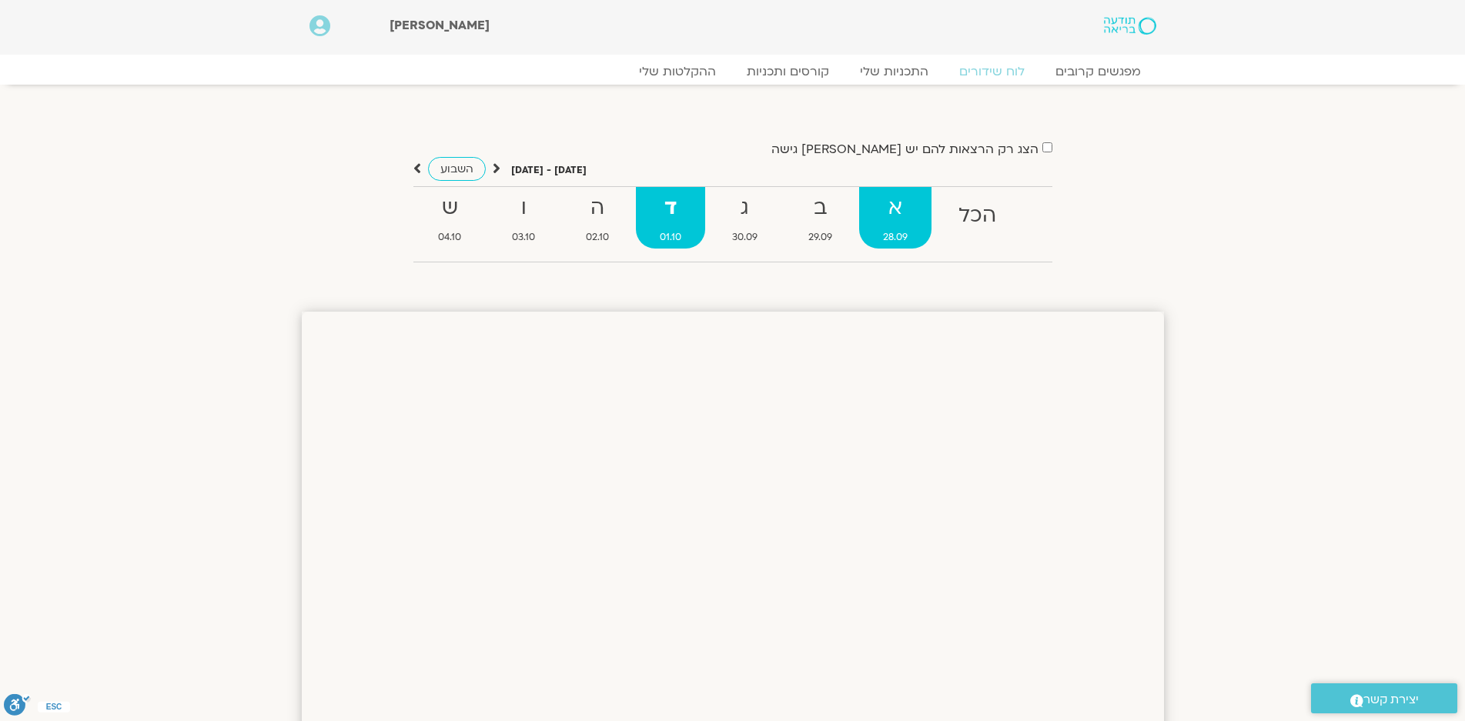
click at [885, 209] on strong "א" at bounding box center [895, 208] width 72 height 35
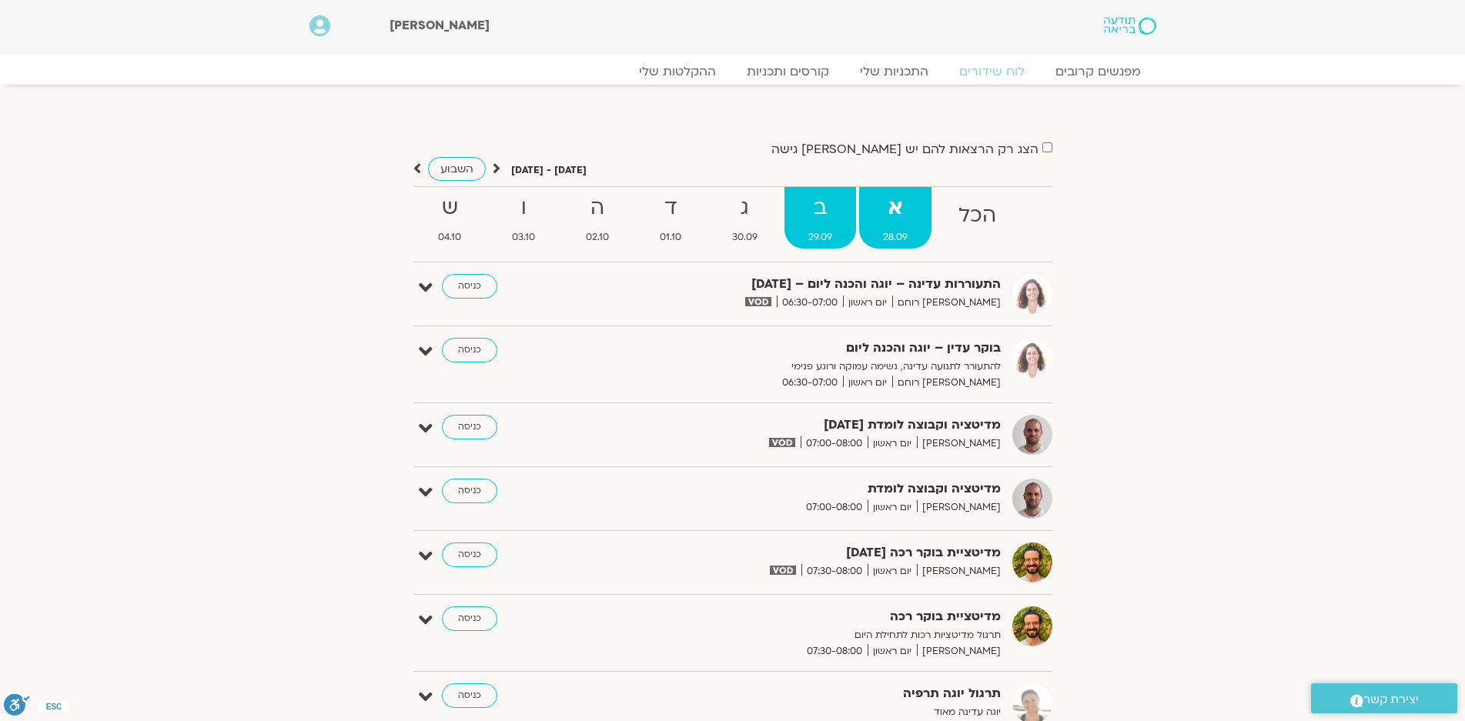
click at [822, 210] on strong "ב" at bounding box center [821, 208] width 72 height 35
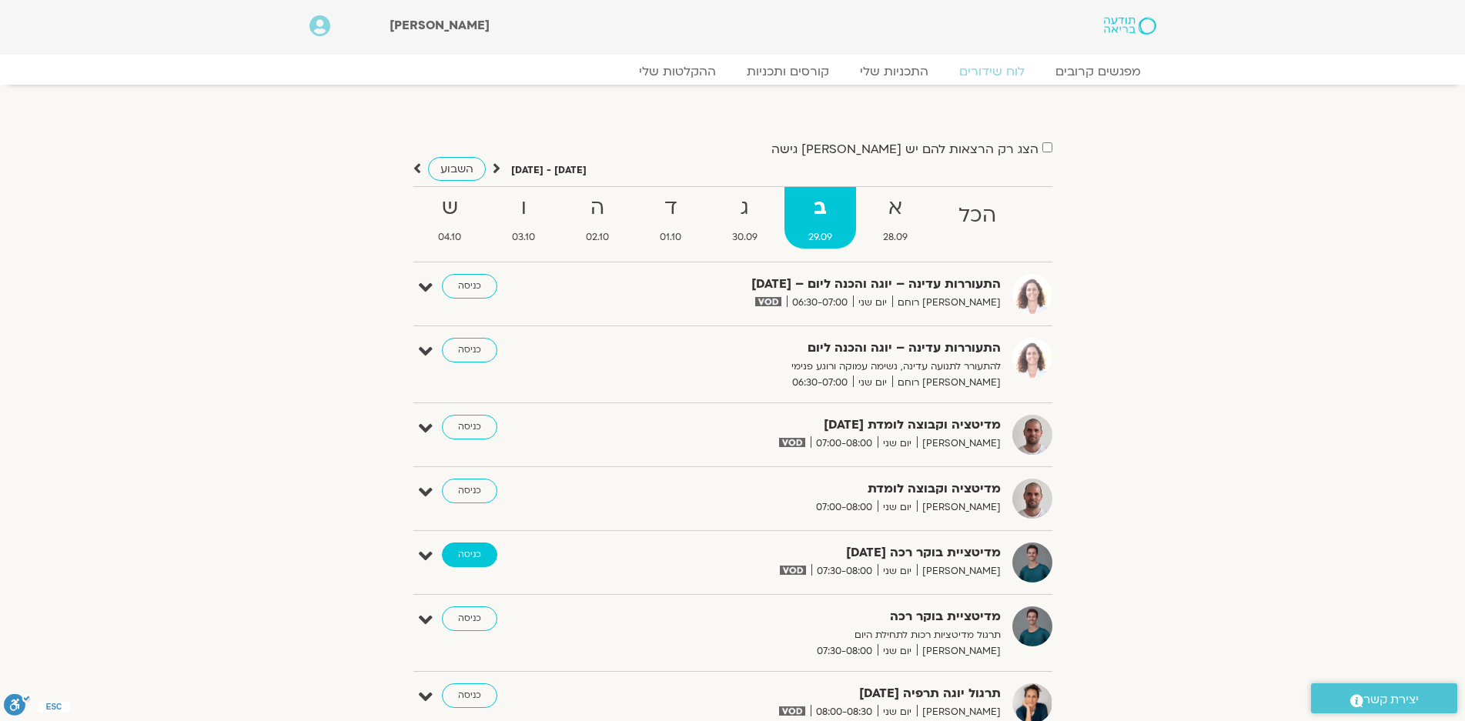
click at [464, 553] on link "כניסה" at bounding box center [469, 555] width 55 height 25
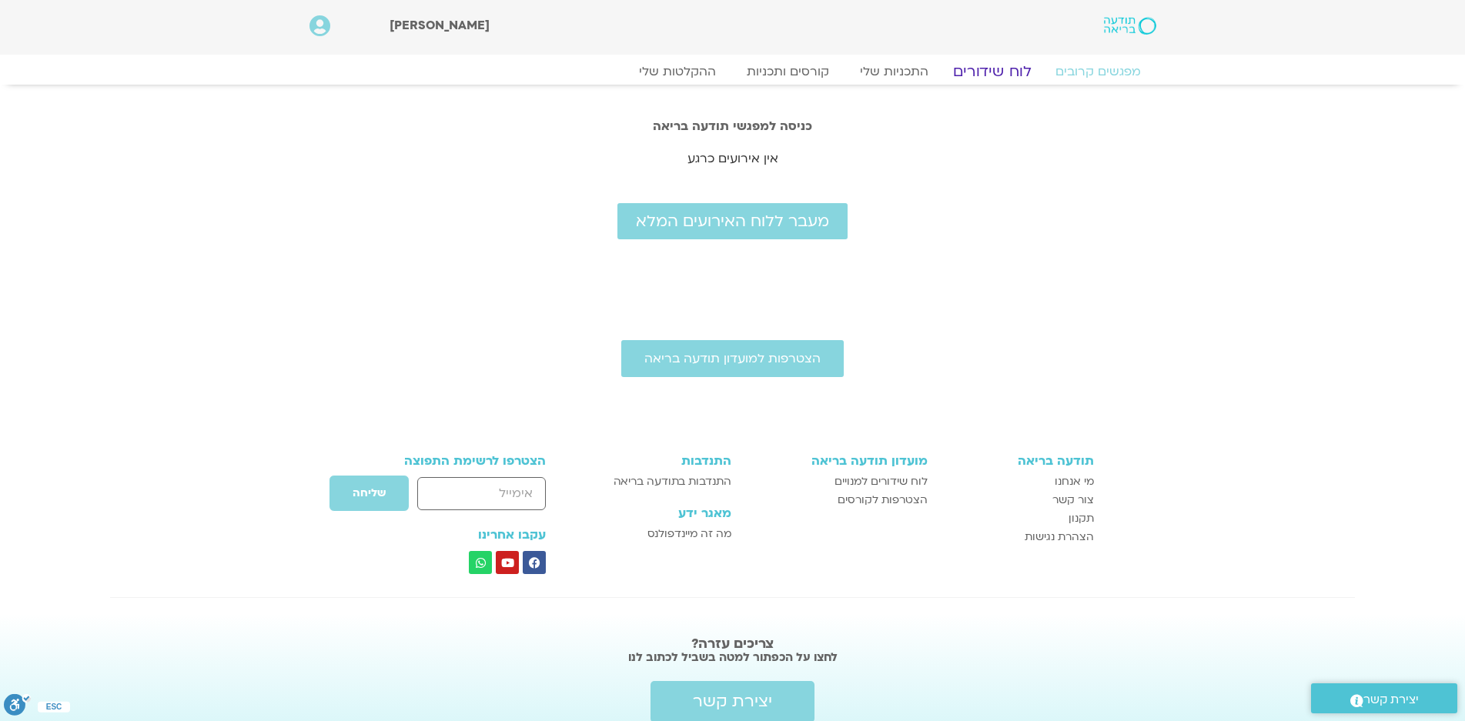
click at [996, 70] on link "לוח שידורים" at bounding box center [991, 71] width 115 height 18
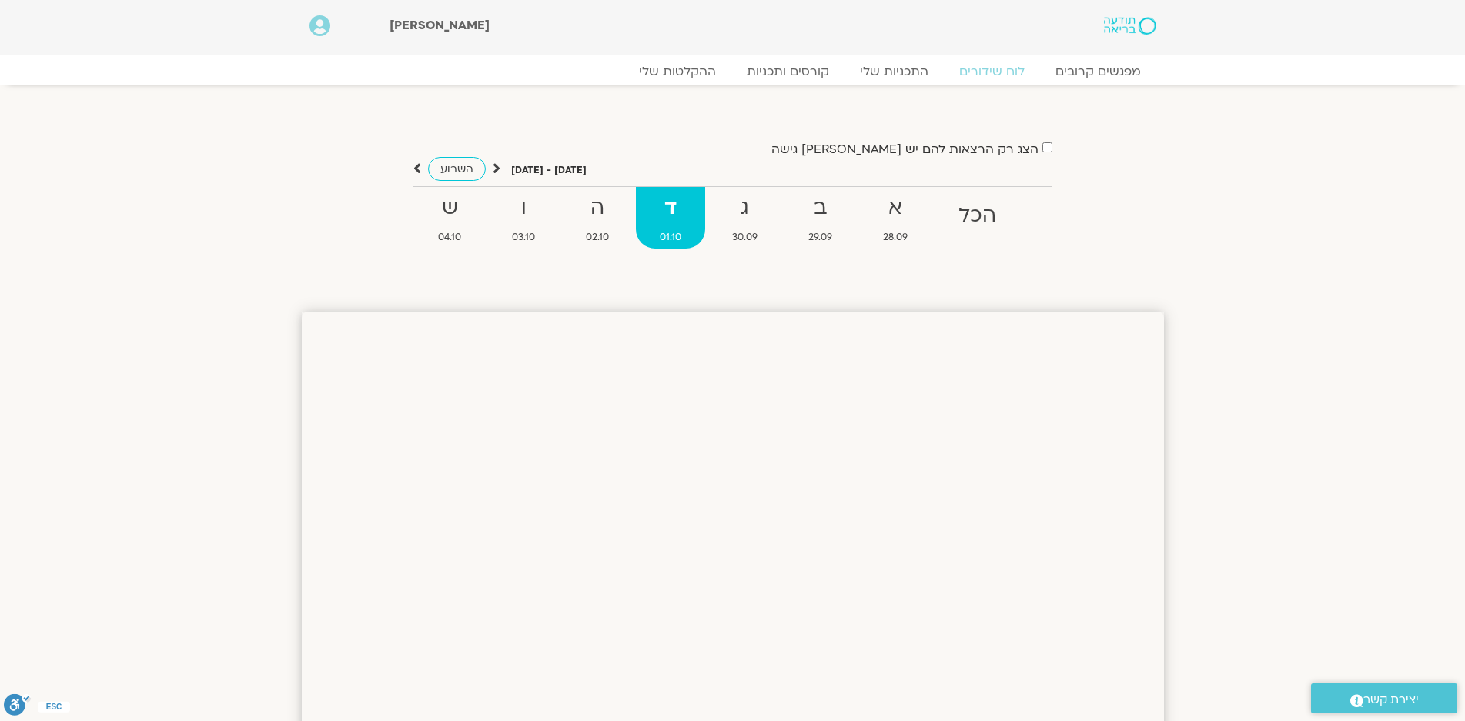
click at [495, 168] on icon at bounding box center [497, 168] width 8 height 15
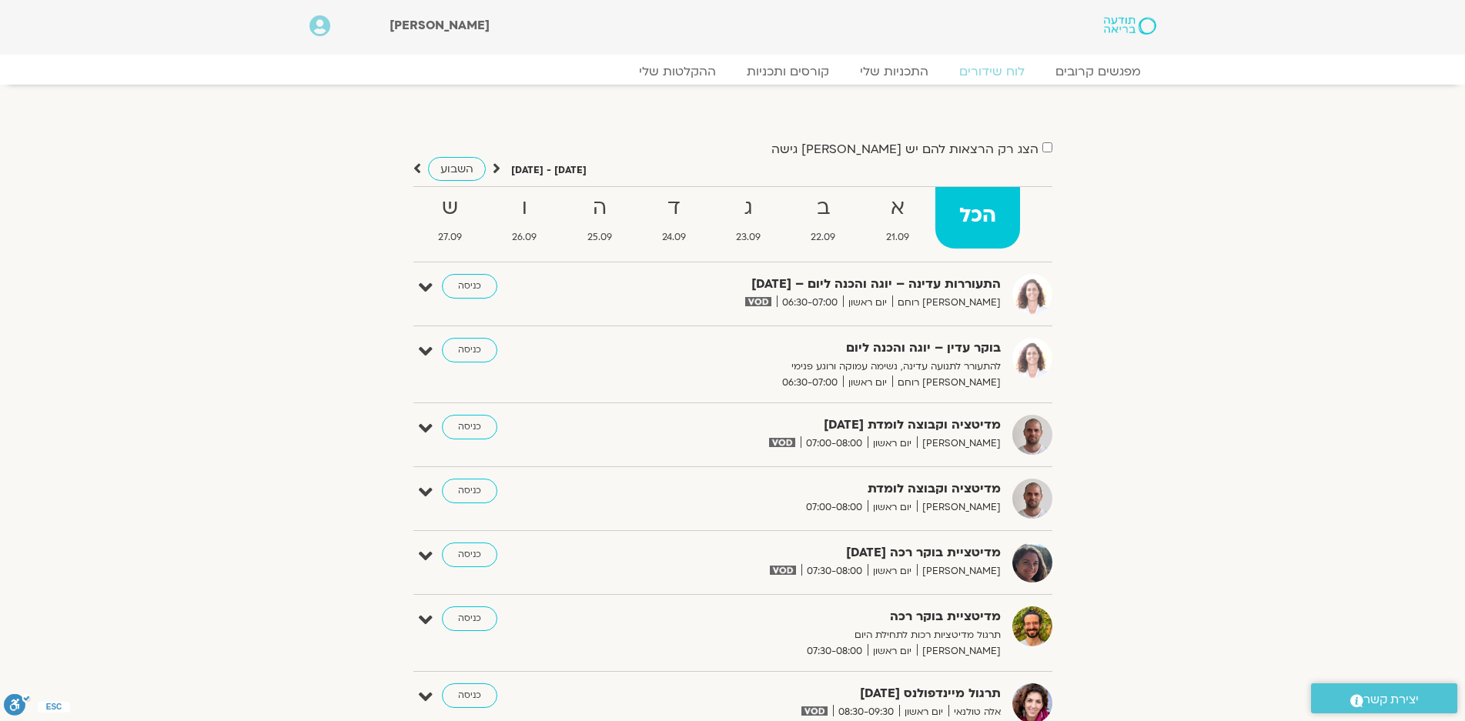
click at [494, 168] on icon at bounding box center [497, 168] width 8 height 15
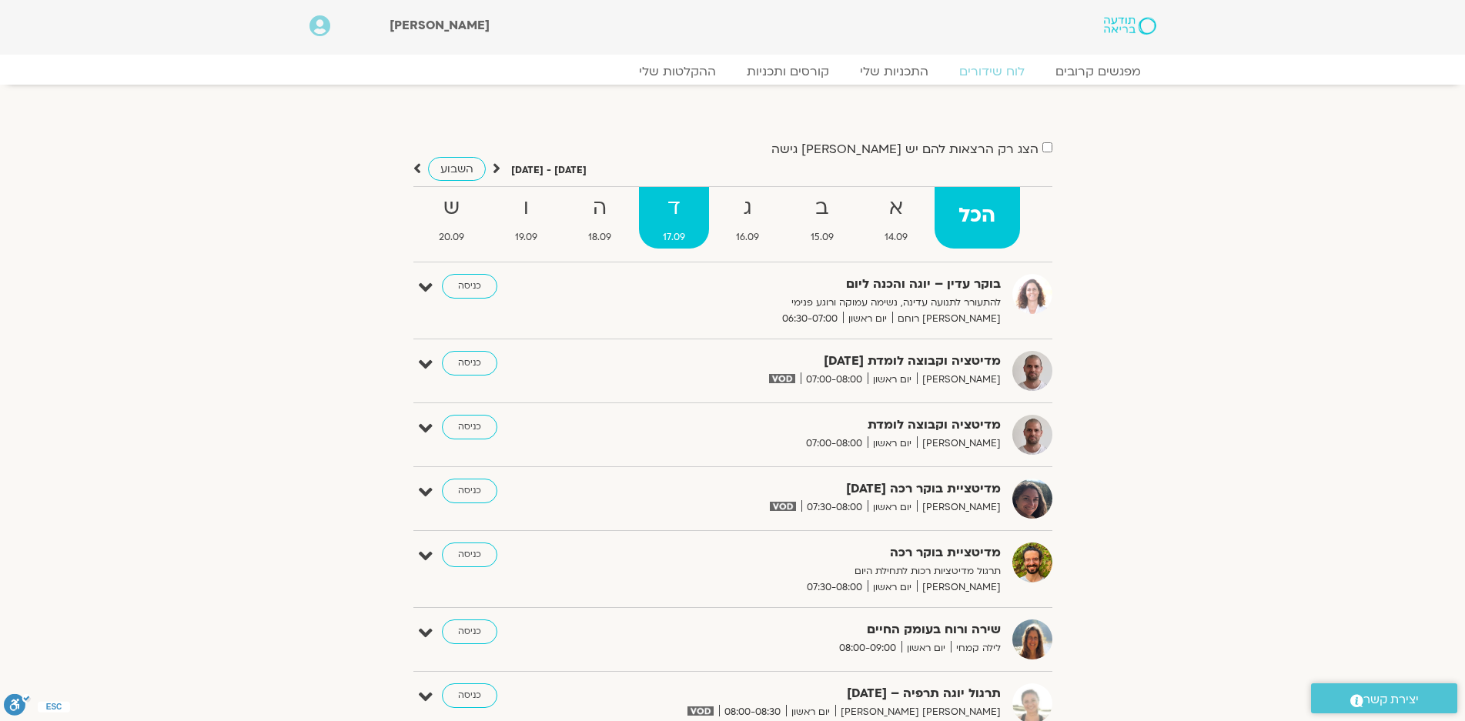
click at [682, 210] on strong "ד" at bounding box center [674, 208] width 70 height 35
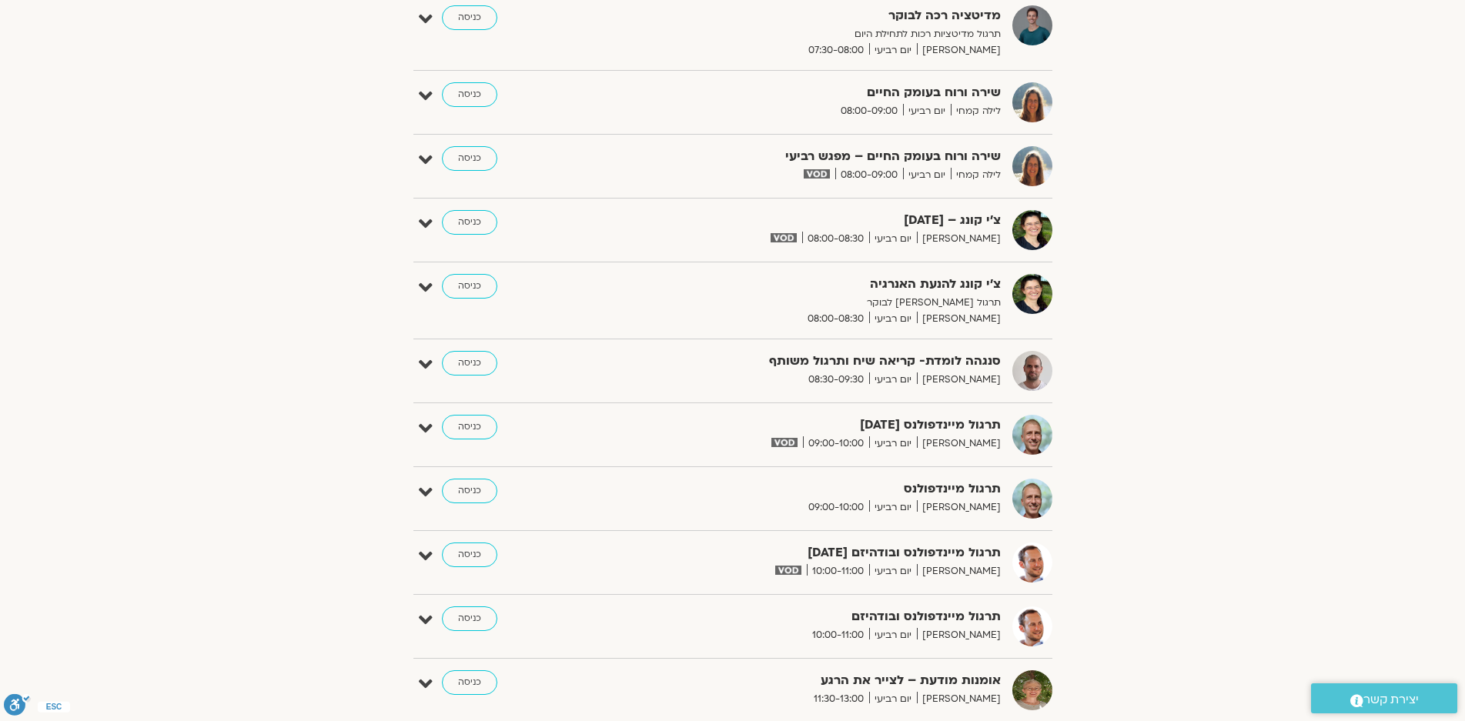
scroll to position [539, 0]
click at [477, 420] on link "כניסה" at bounding box center [469, 425] width 55 height 25
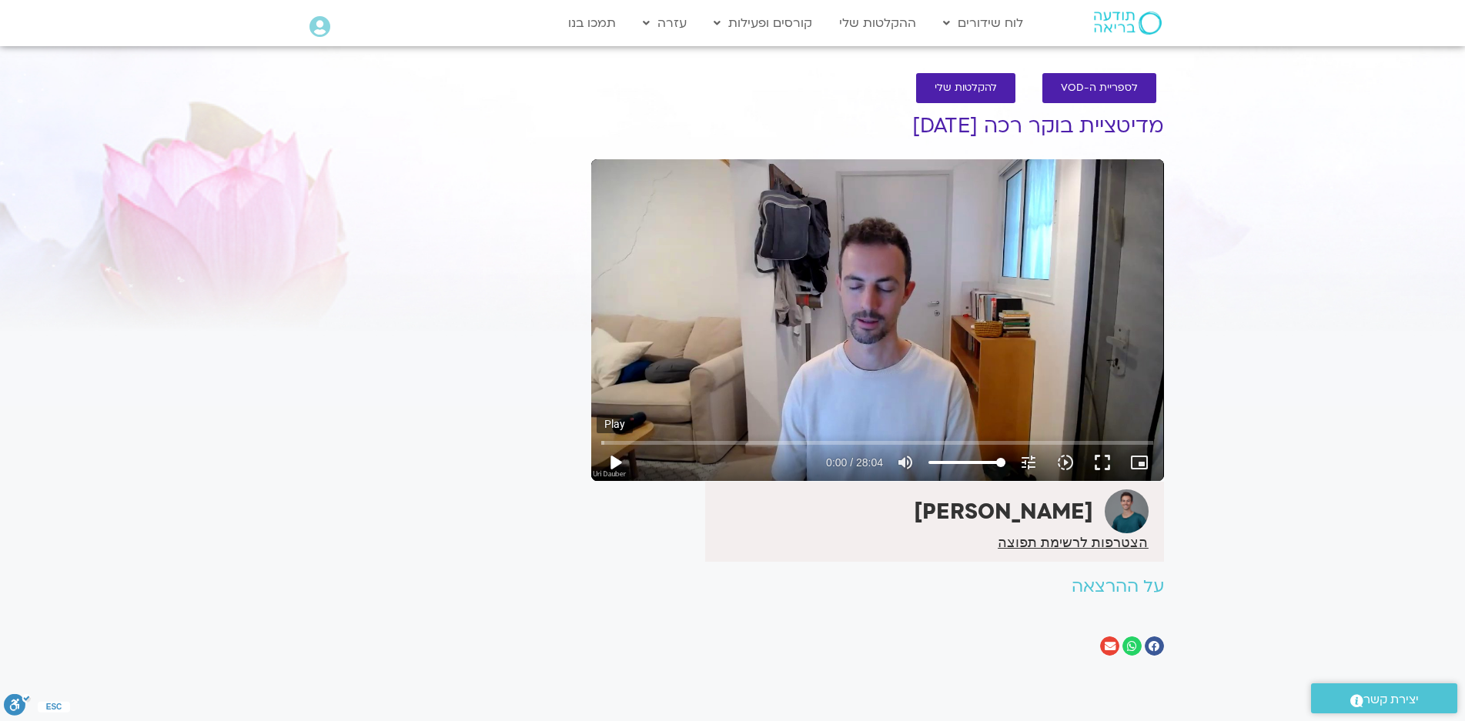
click at [616, 460] on button "play_arrow" at bounding box center [615, 462] width 37 height 37
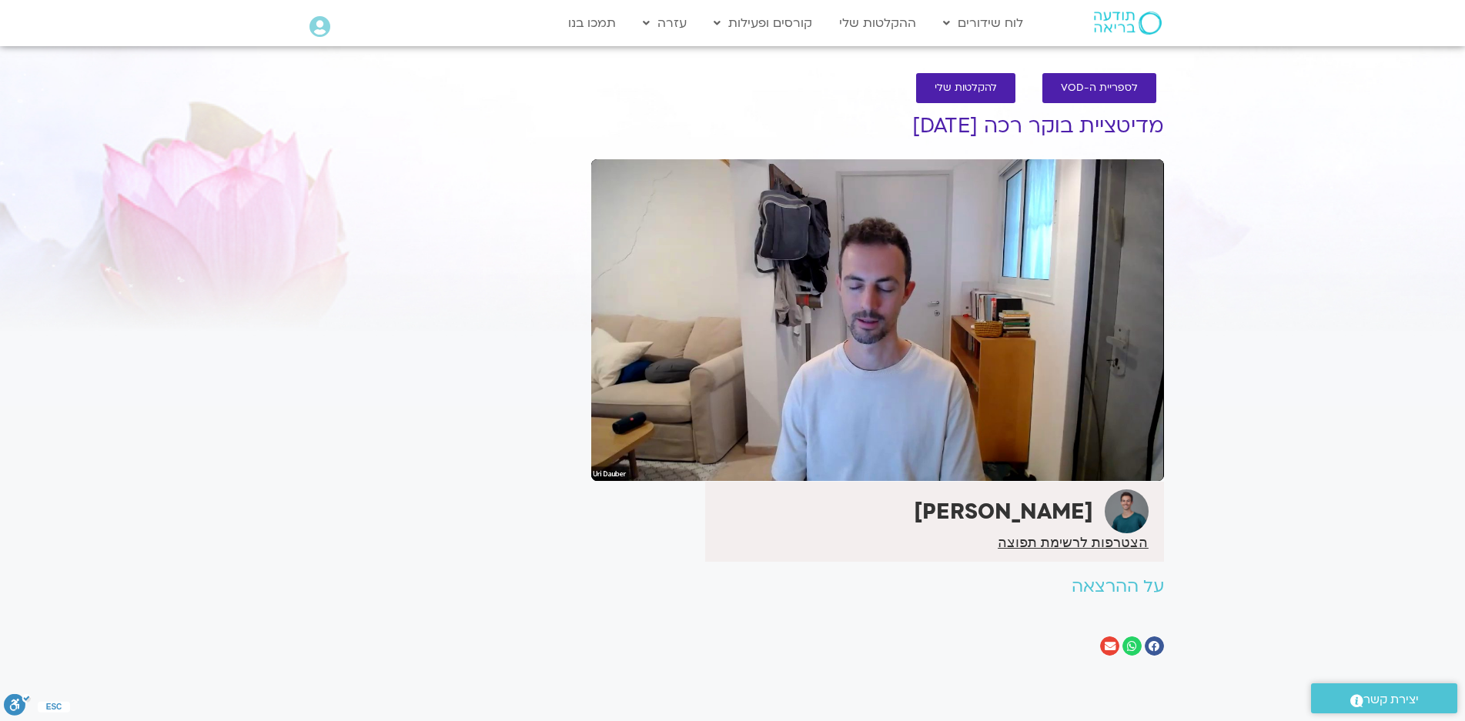
click at [845, 274] on div "Skip Ad 0:57 pause 0:10 / 28:04 volume_up Mute tune Resolution Auto 720p slow_m…" at bounding box center [877, 320] width 573 height 322
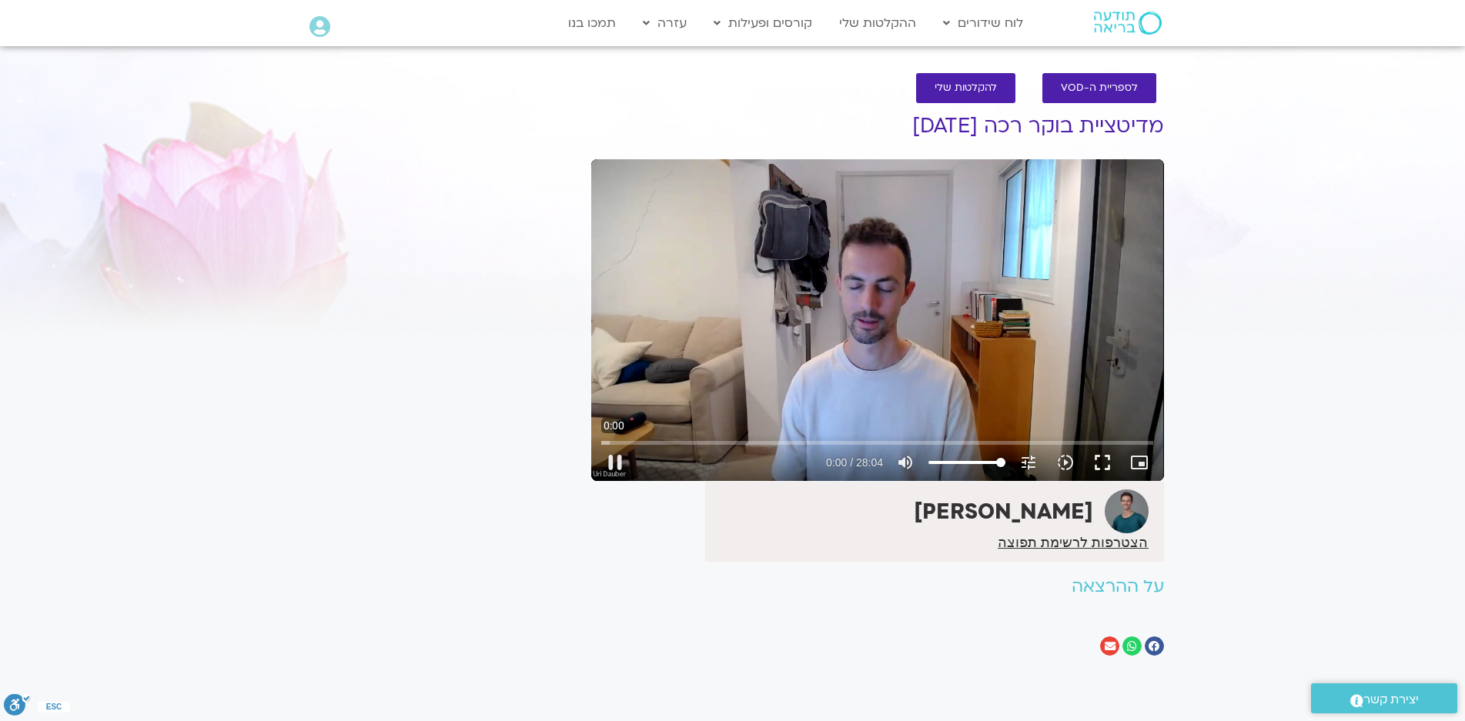
drag, startPoint x: 604, startPoint y: 444, endPoint x: 590, endPoint y: 409, distance: 37.3
click at [601, 438] on input "Seek" at bounding box center [877, 442] width 552 height 9
click at [904, 259] on div "Skip Ad 0:00 play_arrow 0:00 / 28:04 volume_up Mute tune Resolution Auto 720p s…" at bounding box center [877, 320] width 573 height 322
click at [904, 259] on div "Skip Ad 0:00 pause 0:01 / 28:04 volume_up Mute tune Resolution Auto 720p slow_m…" at bounding box center [877, 320] width 573 height 322
type input "1.671508"
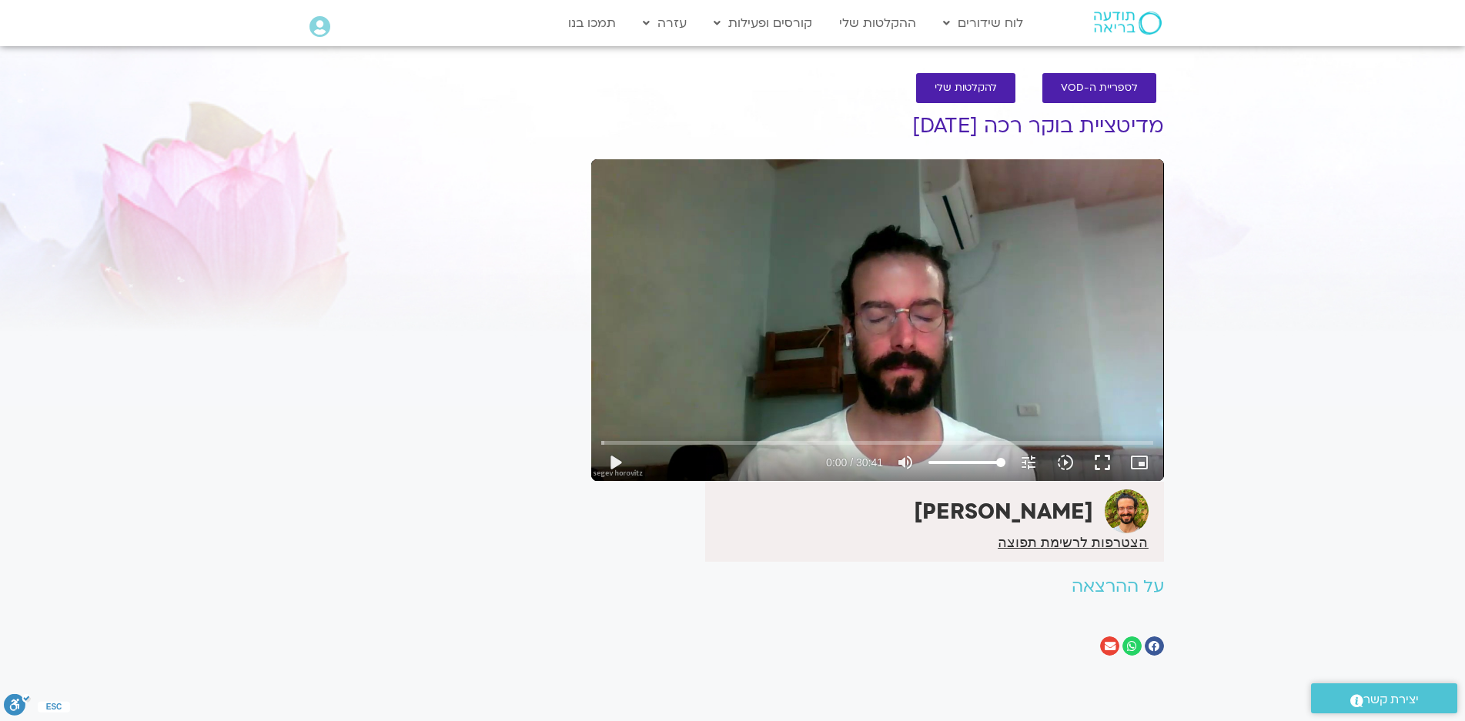
click at [765, 259] on div "Skip Ad play_arrow 0:00 / 30:41 volume_up Mute tune Resolution Auto 720p slow_m…" at bounding box center [877, 320] width 573 height 322
drag, startPoint x: 613, startPoint y: 441, endPoint x: 594, endPoint y: 379, distance: 65.3
click at [601, 438] on input "Seek" at bounding box center [877, 442] width 552 height 9
click at [673, 320] on div "Skip Ad 0:00 pause 0:00 / 30:41 volume_up Mute tune Resolution Auto 720p slow_m…" at bounding box center [877, 320] width 573 height 322
click at [805, 259] on div "Skip Ad 0:00 play_arrow 0:00 / 30:41 volume_up Mute tune Resolution Auto 720p s…" at bounding box center [877, 320] width 573 height 322
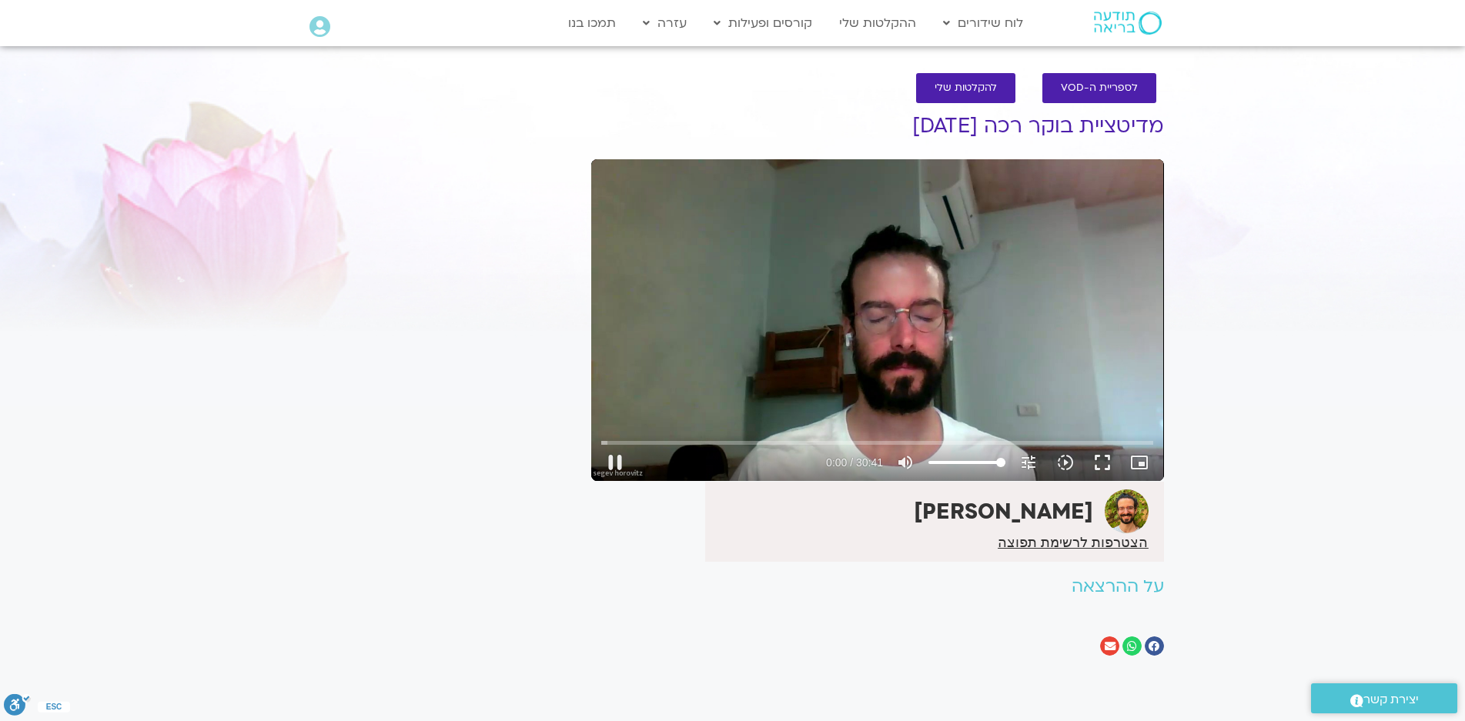
click at [805, 259] on div "Skip Ad 0:00 pause 0:00 / 30:41 volume_up Mute tune Resolution Auto 720p slow_m…" at bounding box center [877, 320] width 573 height 322
click at [1103, 461] on button "fullscreen" at bounding box center [1102, 462] width 37 height 37
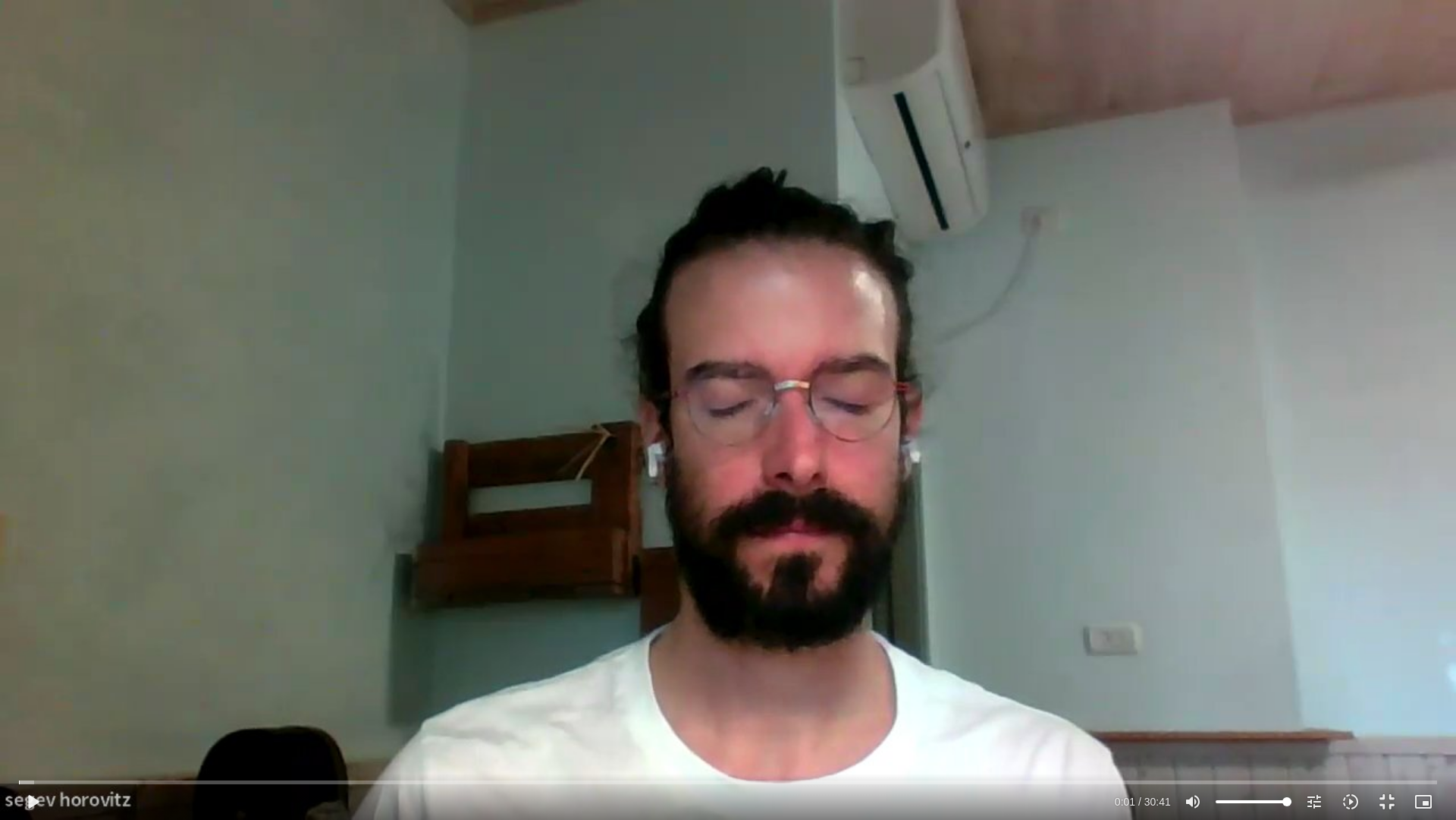
click at [1443, 711] on div "Skip Ad 27:18 play_arrow 0:01 / 30:41 volume_up Mute tune Resolution Auto 720p …" at bounding box center [728, 410] width 1456 height 820
type input "3.442694"
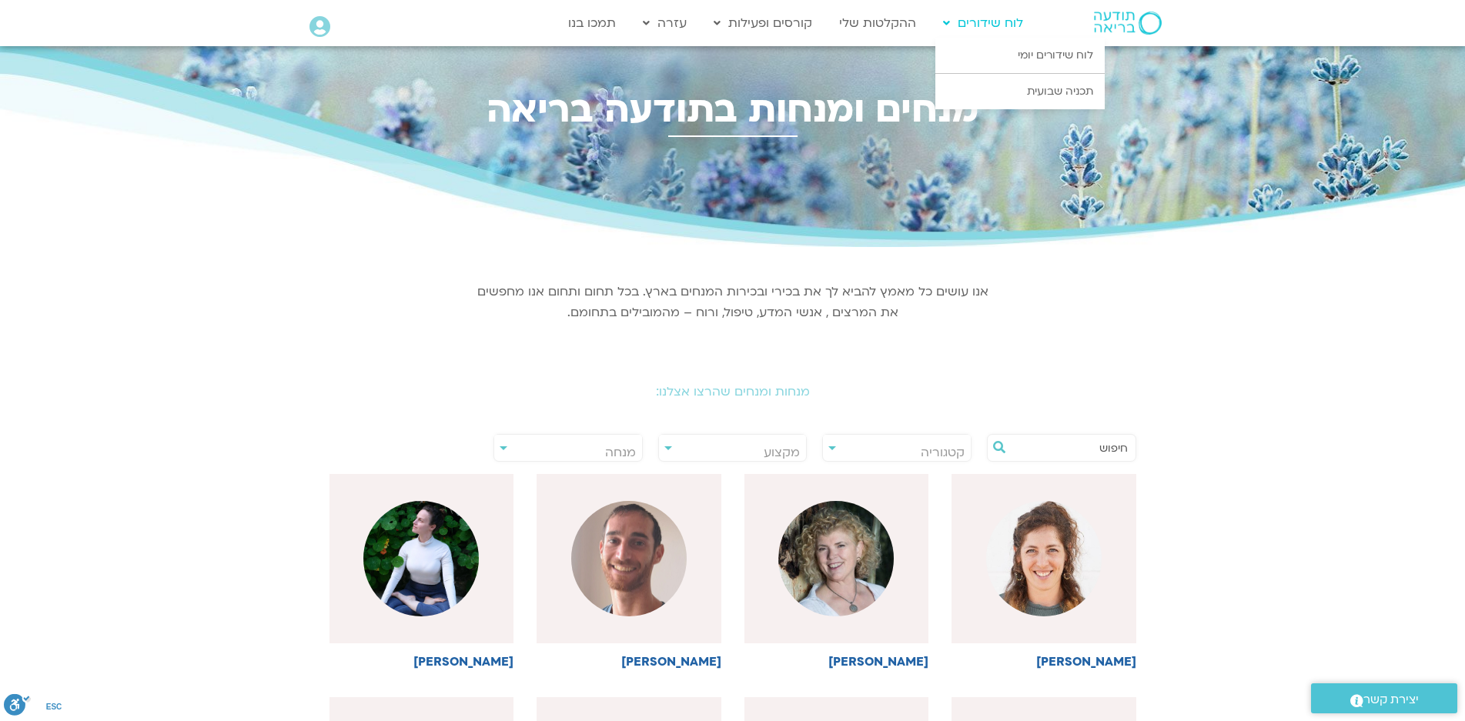
drag, startPoint x: 979, startPoint y: 24, endPoint x: 987, endPoint y: 21, distance: 8.3
click at [982, 23] on link "לוח שידורים" at bounding box center [983, 22] width 95 height 29
click at [1044, 55] on link "לוח שידורים יומי" at bounding box center [1020, 55] width 169 height 35
